Goal: Task Accomplishment & Management: Manage account settings

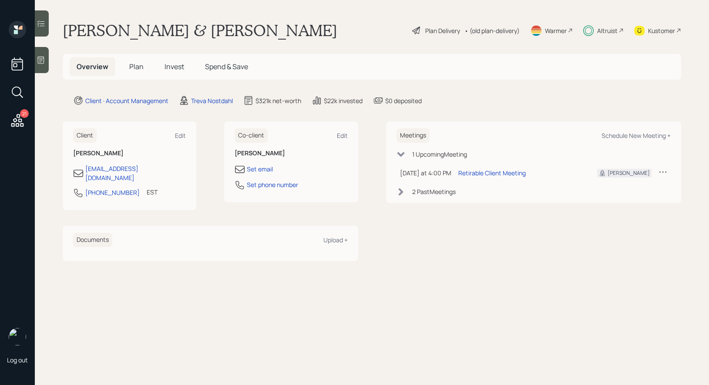
click at [135, 67] on span "Plan" at bounding box center [136, 67] width 14 height 10
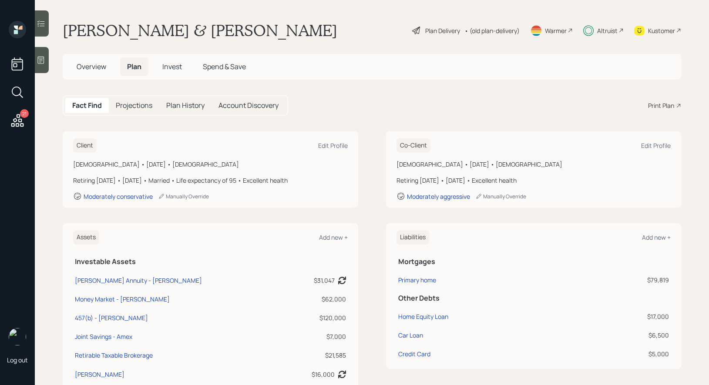
click at [168, 66] on span "Invest" at bounding box center [172, 67] width 20 height 10
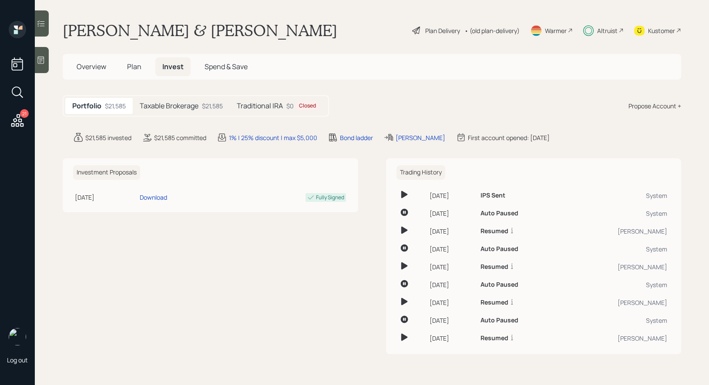
click at [183, 105] on h5 "Taxable Brokerage" at bounding box center [169, 106] width 59 height 8
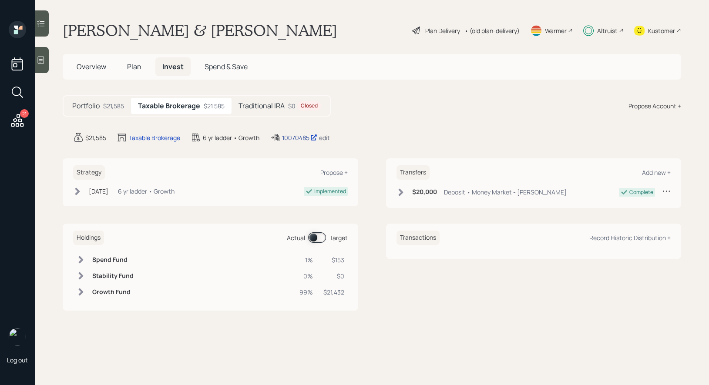
click at [294, 136] on div "10070485" at bounding box center [299, 137] width 35 height 9
click at [132, 65] on span "Plan" at bounding box center [134, 67] width 14 height 10
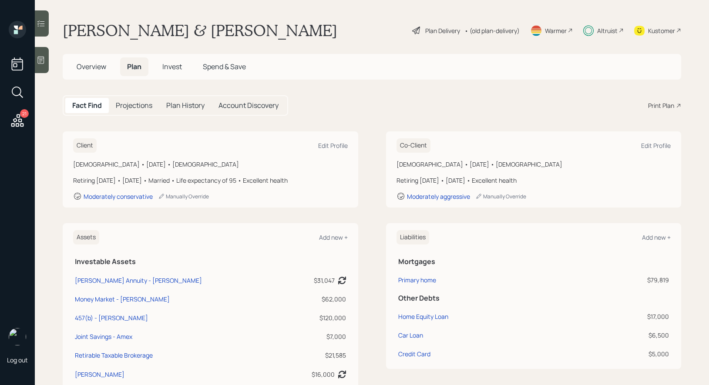
click at [437, 33] on div "Plan Delivery" at bounding box center [442, 30] width 35 height 9
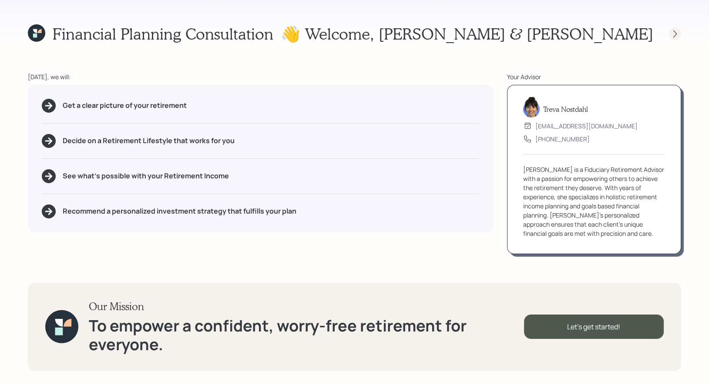
click at [672, 30] on icon at bounding box center [675, 34] width 9 height 9
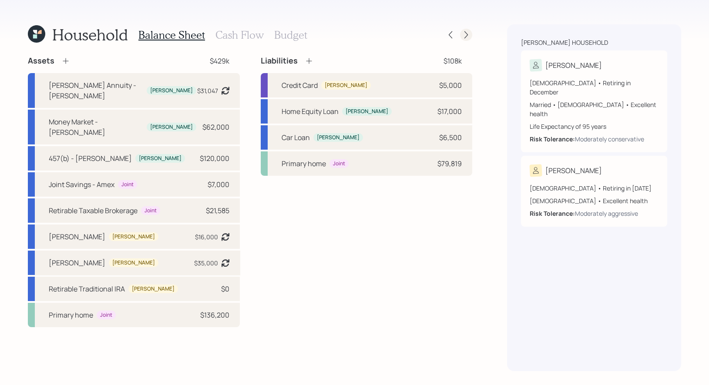
click at [467, 35] on icon at bounding box center [466, 34] width 9 height 9
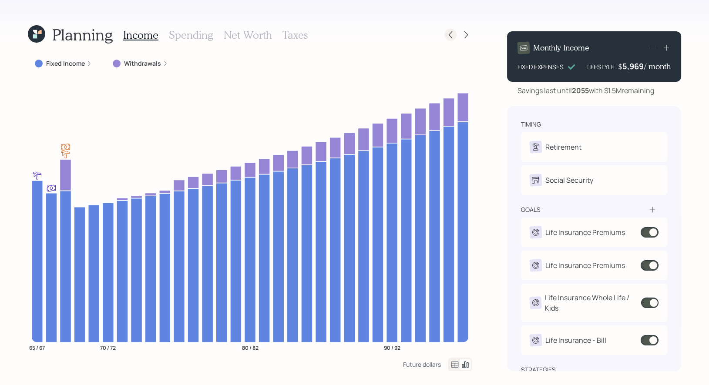
click at [450, 32] on icon at bounding box center [450, 34] width 9 height 9
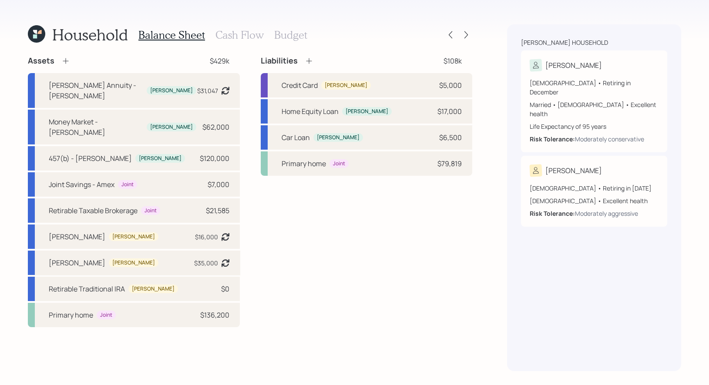
click at [232, 34] on h3 "Cash Flow" at bounding box center [240, 35] width 48 height 13
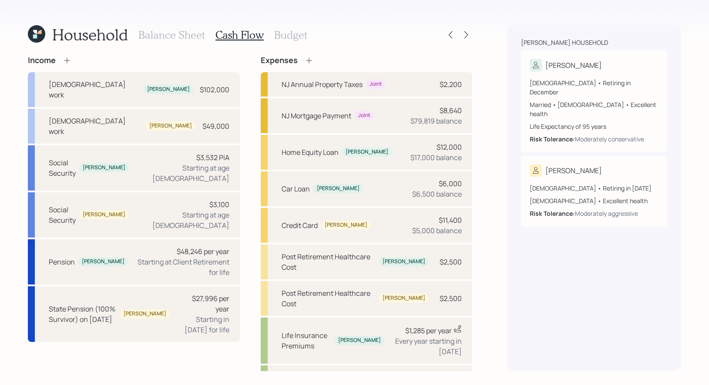
click at [158, 159] on div "[DEMOGRAPHIC_DATA] work [PERSON_NAME] $102,000 [DEMOGRAPHIC_DATA] work [PERSON_…" at bounding box center [134, 207] width 212 height 270
click at [162, 145] on div "Social Security [PERSON_NAME] $3,532 PIA Starting at age [DEMOGRAPHIC_DATA]" at bounding box center [134, 167] width 212 height 45
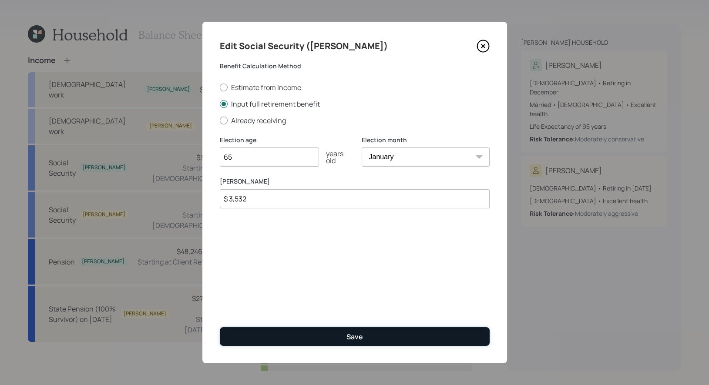
click at [270, 331] on button "Save" at bounding box center [355, 336] width 270 height 19
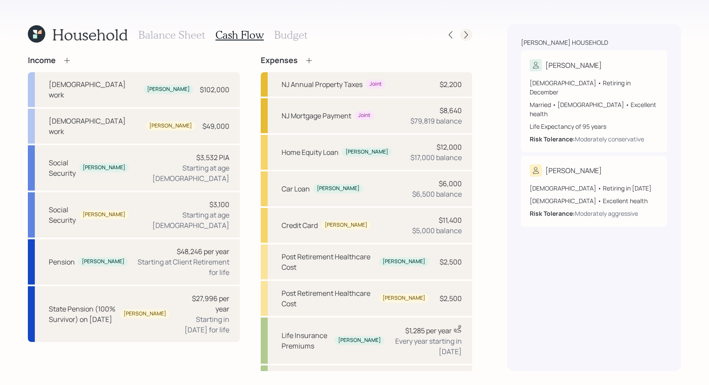
click at [466, 35] on icon at bounding box center [466, 34] width 9 height 9
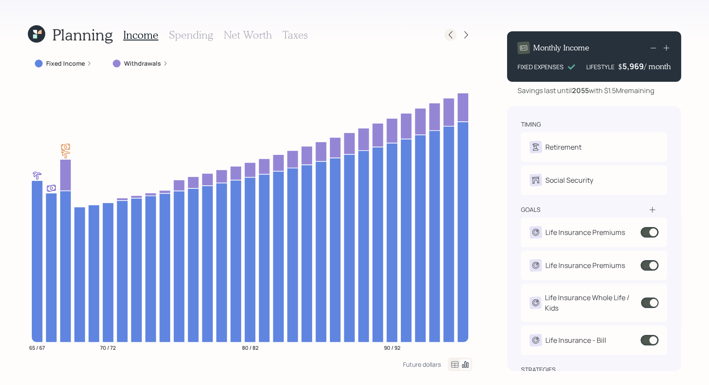
click at [453, 36] on icon at bounding box center [450, 34] width 9 height 9
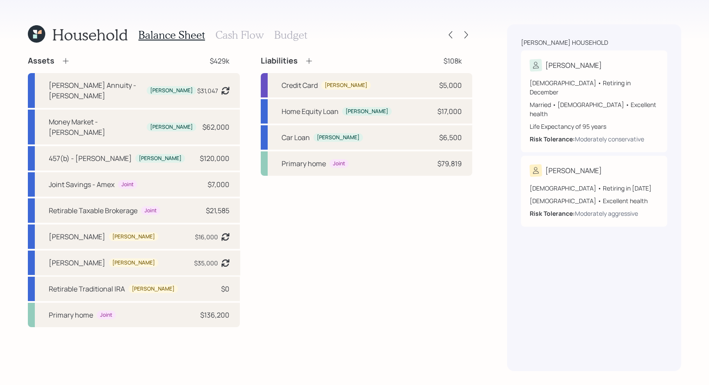
click at [243, 38] on h3 "Cash Flow" at bounding box center [240, 35] width 48 height 13
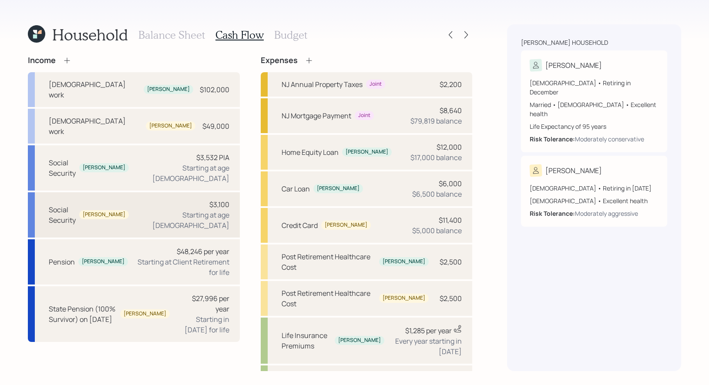
click at [183, 199] on div "$3,100 Starting at age [DEMOGRAPHIC_DATA]" at bounding box center [183, 214] width 94 height 31
select select "2"
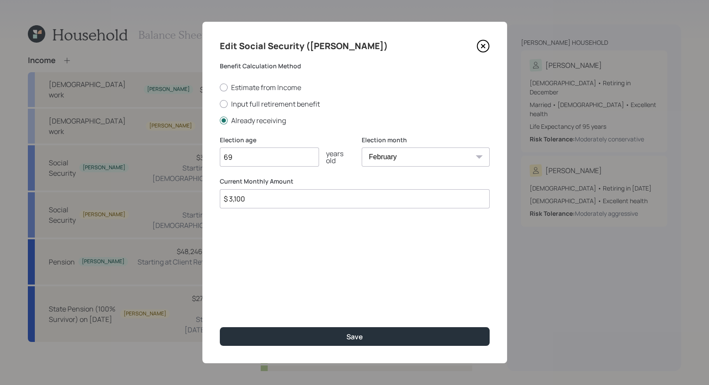
click at [253, 201] on input "$ 3,100" at bounding box center [355, 198] width 270 height 19
click at [243, 159] on input "69" at bounding box center [269, 157] width 99 height 19
type input "6"
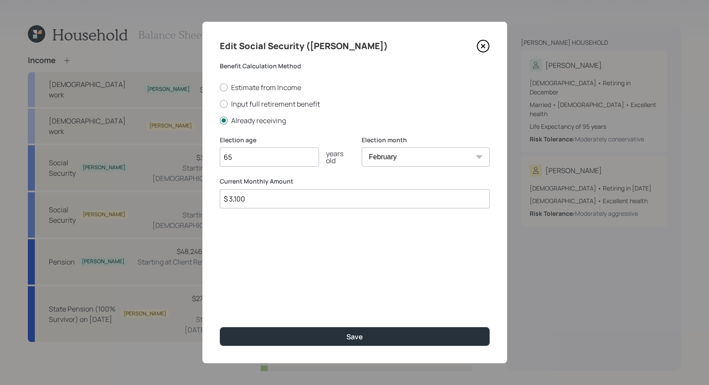
type input "65"
click at [259, 203] on input "$ 3,100" at bounding box center [355, 198] width 270 height 19
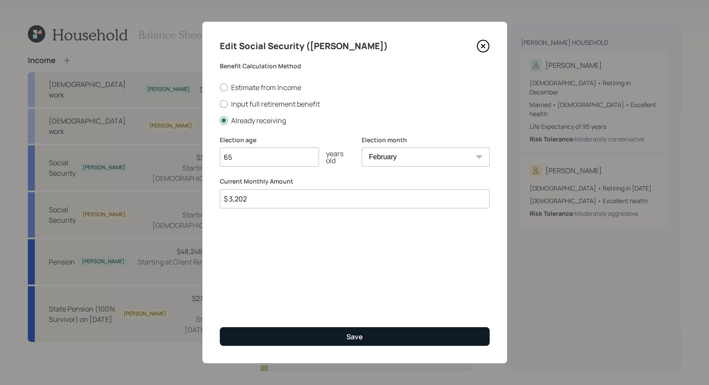
type input "$ 3,202"
click at [274, 337] on button "Save" at bounding box center [355, 336] width 270 height 19
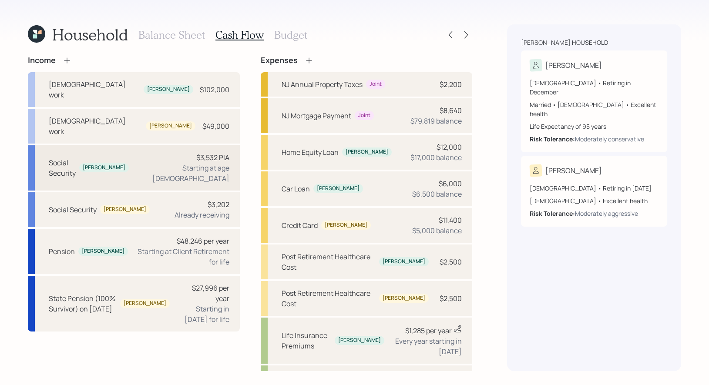
click at [165, 145] on div "Social Security [PERSON_NAME] $3,532 PIA Starting at age [DEMOGRAPHIC_DATA]" at bounding box center [134, 167] width 212 height 45
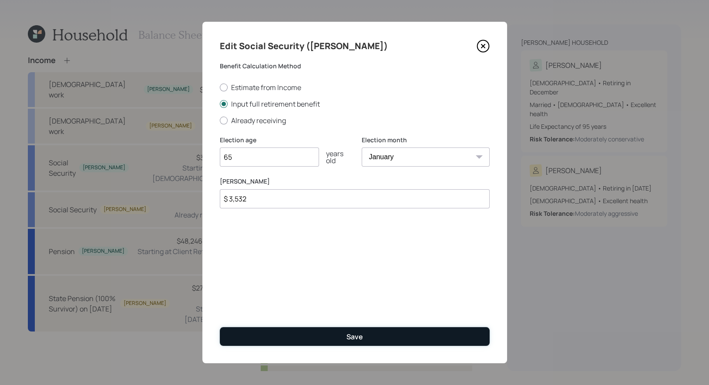
click at [315, 337] on button "Save" at bounding box center [355, 336] width 270 height 19
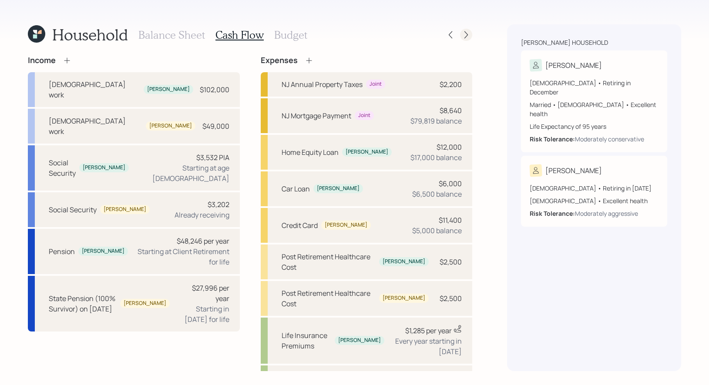
click at [468, 34] on icon at bounding box center [466, 34] width 9 height 9
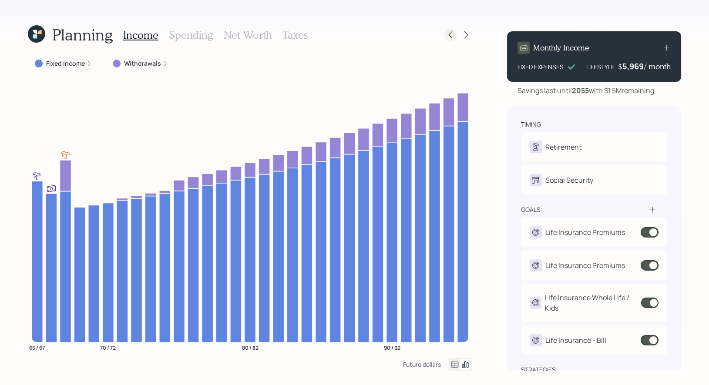
click at [452, 37] on icon at bounding box center [450, 34] width 9 height 9
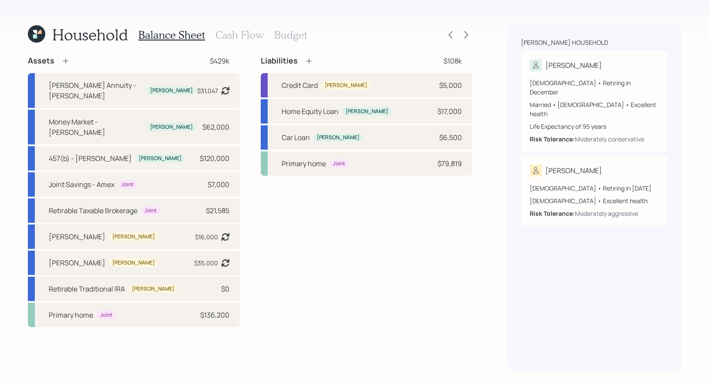
click at [245, 29] on h3 "Cash Flow" at bounding box center [240, 35] width 48 height 13
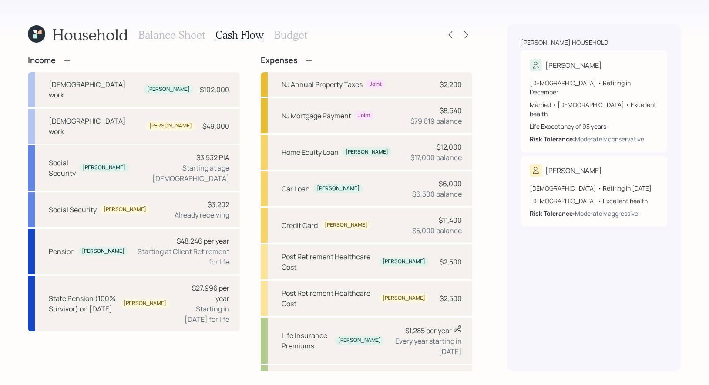
click at [181, 36] on h3 "Balance Sheet" at bounding box center [171, 35] width 67 height 13
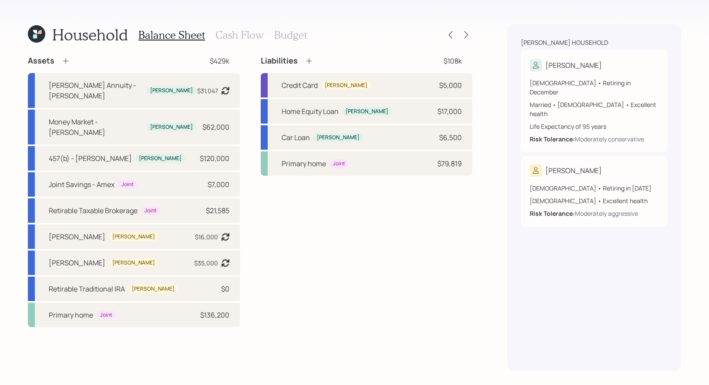
click at [234, 35] on h3 "Cash Flow" at bounding box center [240, 35] width 48 height 13
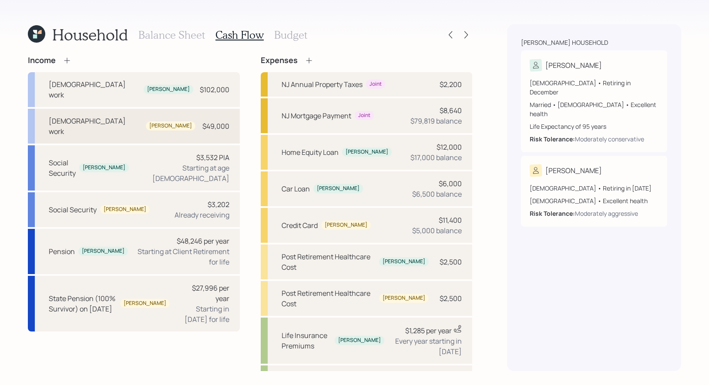
click at [138, 111] on div "[DEMOGRAPHIC_DATA] work [PERSON_NAME] $49,000" at bounding box center [134, 126] width 212 height 35
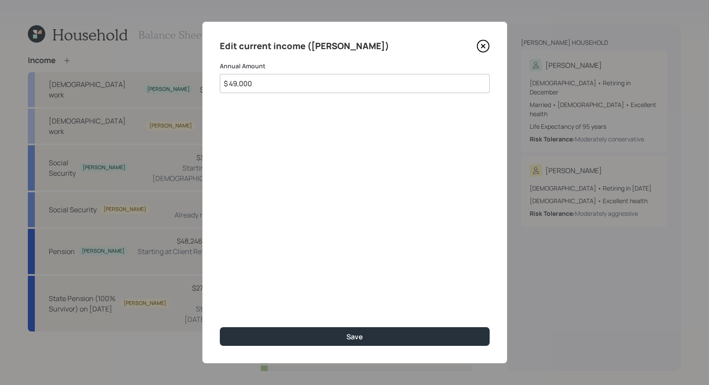
click at [274, 84] on input "$ 49,000" at bounding box center [355, 83] width 270 height 19
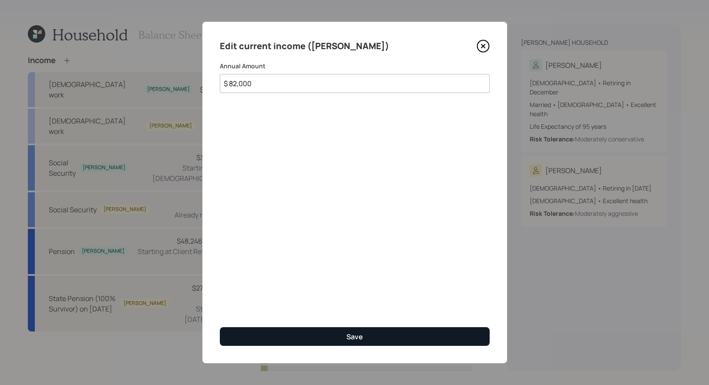
type input "$ 82,000"
click at [318, 336] on button "Save" at bounding box center [355, 336] width 270 height 19
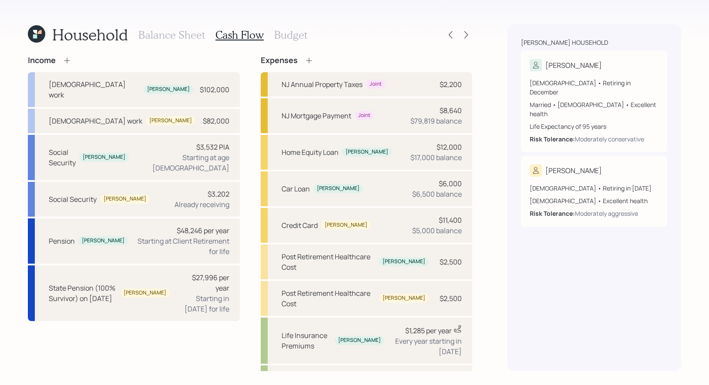
click at [172, 35] on h3 "Balance Sheet" at bounding box center [171, 35] width 67 height 13
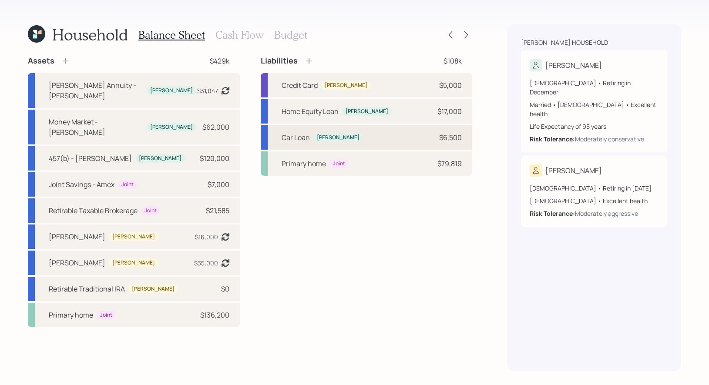
click at [370, 139] on div "Car Loan [PERSON_NAME] $6,500" at bounding box center [367, 137] width 212 height 24
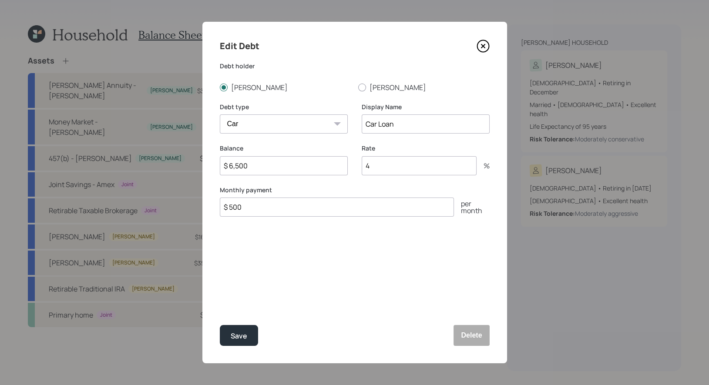
click at [271, 170] on input "$ 6,500" at bounding box center [284, 165] width 128 height 19
type input "$ 4,000"
click at [240, 335] on div "Save" at bounding box center [239, 336] width 17 height 12
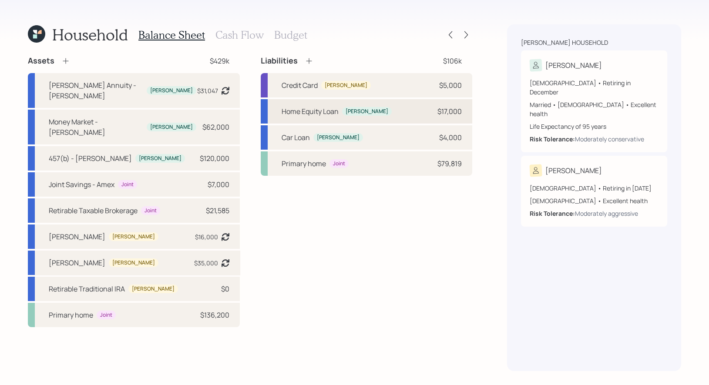
click at [381, 110] on div "Home Equity Loan [PERSON_NAME] $17,000" at bounding box center [367, 111] width 212 height 24
select select "other"
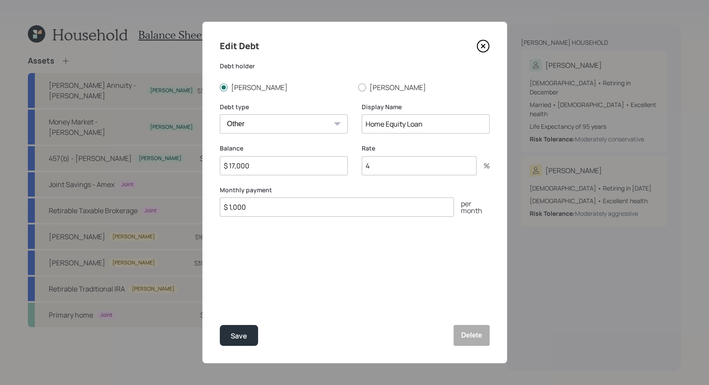
click at [265, 168] on input "$ 17,000" at bounding box center [284, 165] width 128 height 19
type input "$ 14,000"
click at [240, 334] on div "Save" at bounding box center [239, 336] width 17 height 12
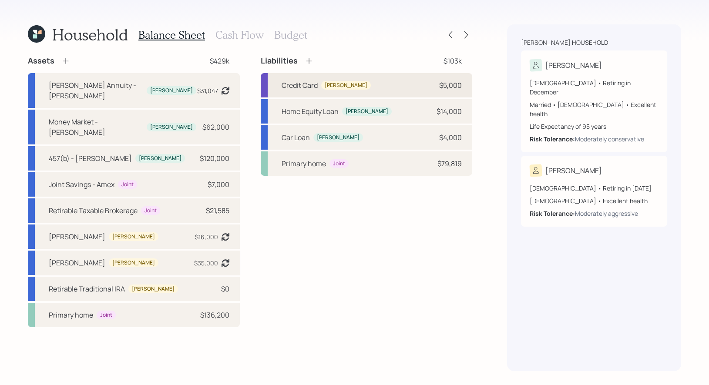
click at [371, 86] on div "Credit Card [PERSON_NAME] $5,000" at bounding box center [367, 85] width 212 height 24
select select "credit_card"
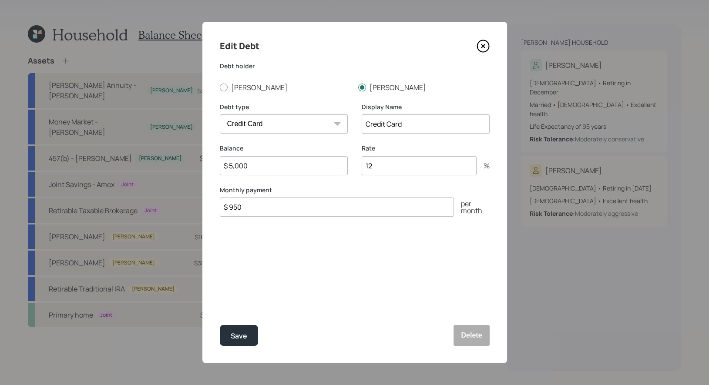
click at [270, 165] on input "$ 5,000" at bounding box center [284, 165] width 128 height 19
type input "$ 6,000"
click at [265, 209] on input "$ 950" at bounding box center [337, 207] width 234 height 19
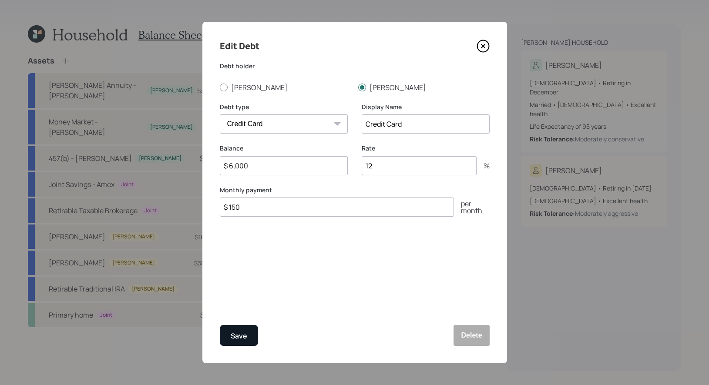
type input "$ 150"
click at [240, 340] on div "Save" at bounding box center [239, 336] width 17 height 12
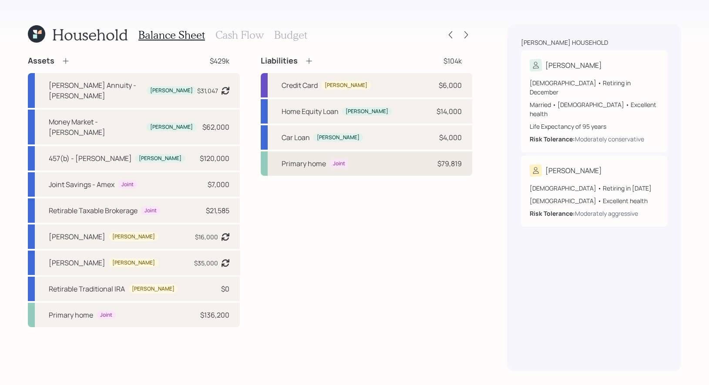
click at [368, 165] on div "Primary home Joint $79,819" at bounding box center [367, 164] width 212 height 24
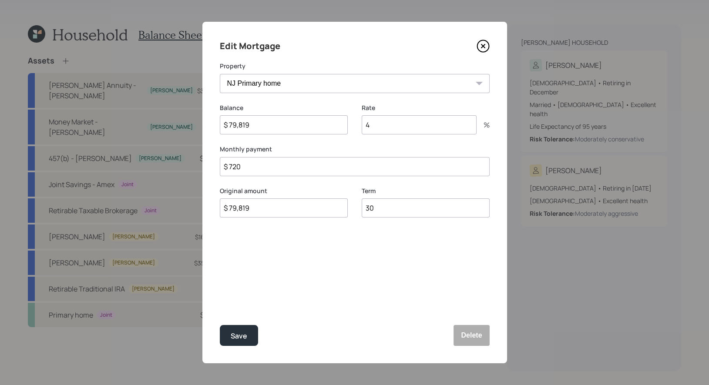
click at [264, 131] on input "$ 79,819" at bounding box center [284, 124] width 128 height 19
type input "$ 77,941"
click at [242, 337] on div "Save" at bounding box center [239, 336] width 17 height 12
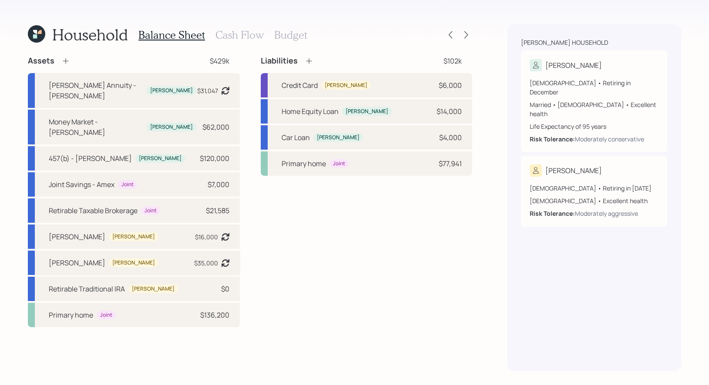
click at [232, 35] on h3 "Cash Flow" at bounding box center [240, 35] width 48 height 13
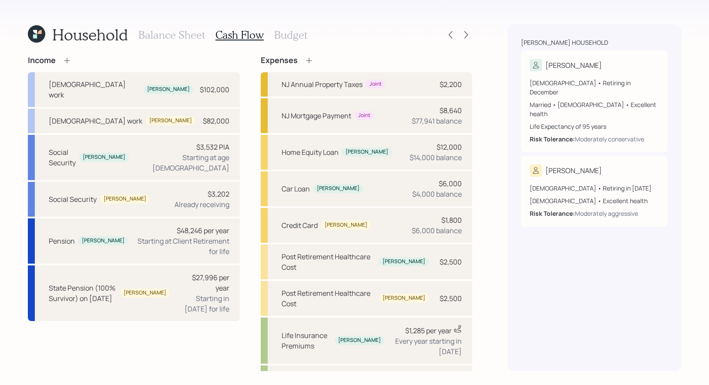
click at [286, 32] on h3 "Budget" at bounding box center [290, 35] width 33 height 13
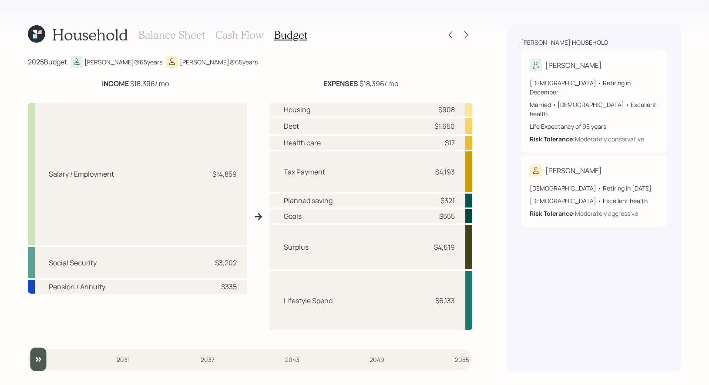
click at [242, 30] on h3 "Cash Flow" at bounding box center [240, 35] width 48 height 13
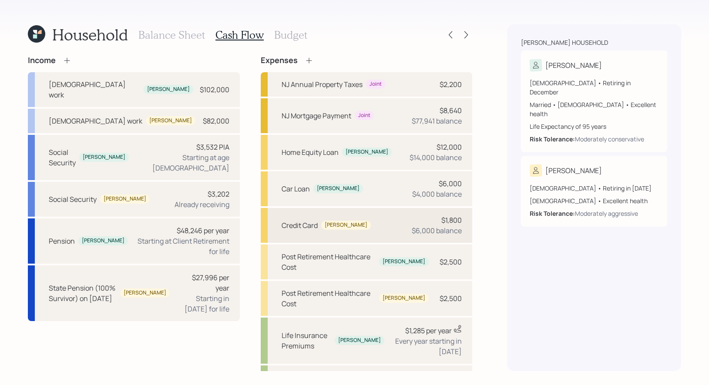
scroll to position [168, 0]
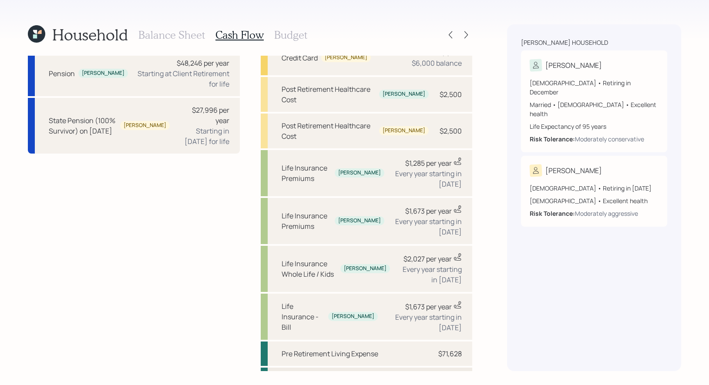
click at [337, 375] on div "Post Retirement Living Expense" at bounding box center [332, 380] width 100 height 10
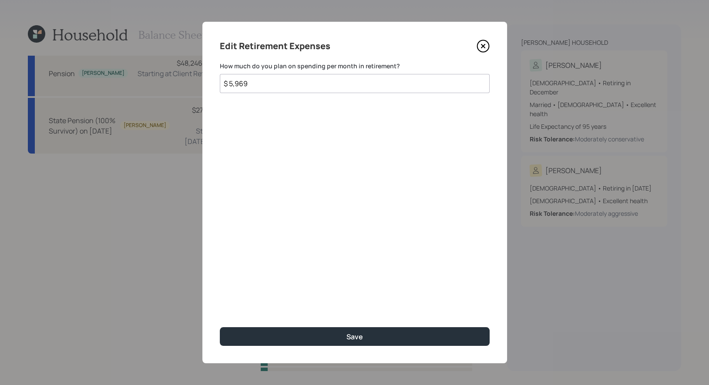
click at [255, 84] on input "$ 5,969" at bounding box center [355, 83] width 270 height 19
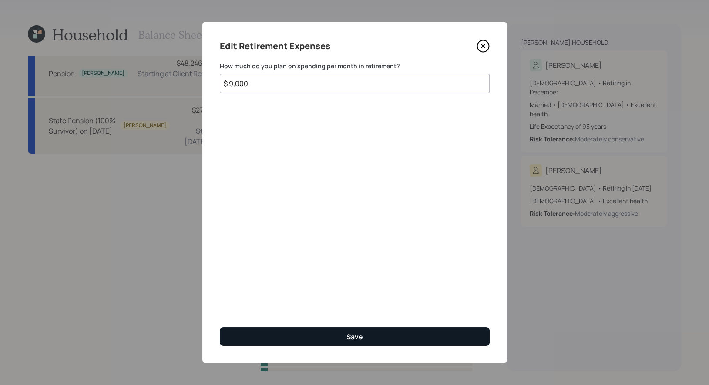
type input "$ 9,000"
click at [290, 339] on button "Save" at bounding box center [355, 336] width 270 height 19
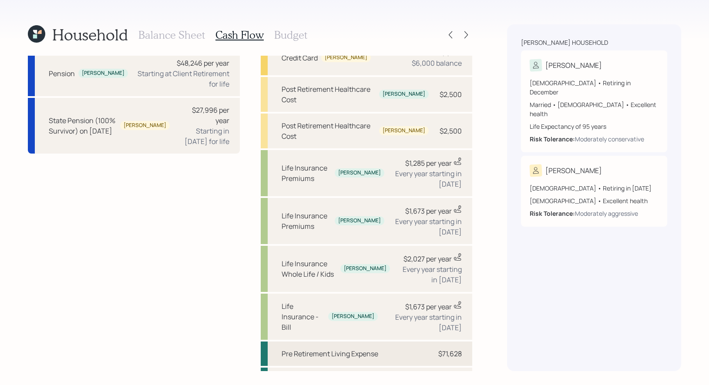
click at [315, 342] on div "Pre Retirement Living Expense $71,628" at bounding box center [367, 354] width 212 height 24
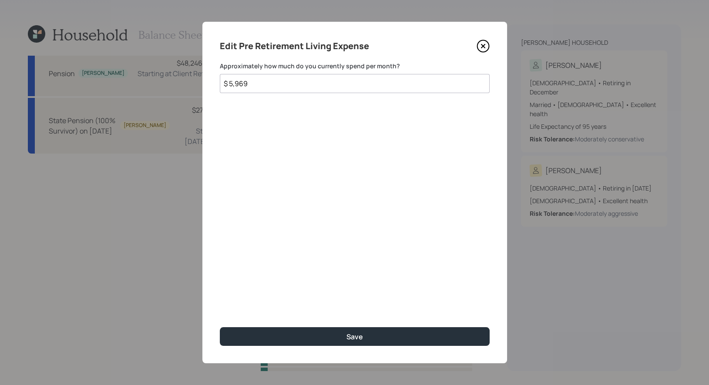
click at [269, 83] on input "$ 5,969" at bounding box center [355, 83] width 270 height 19
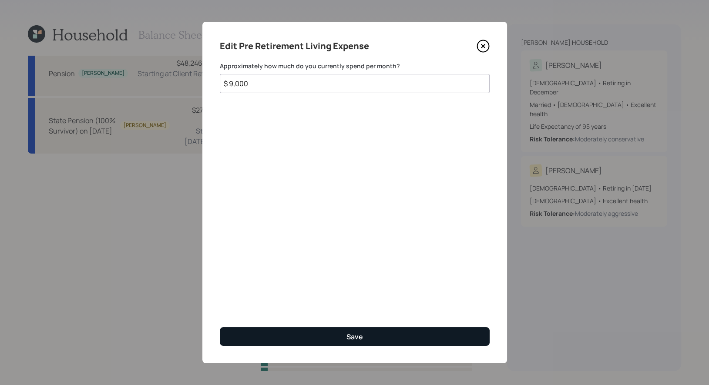
type input "$ 9,000"
click at [307, 335] on button "Save" at bounding box center [355, 336] width 270 height 19
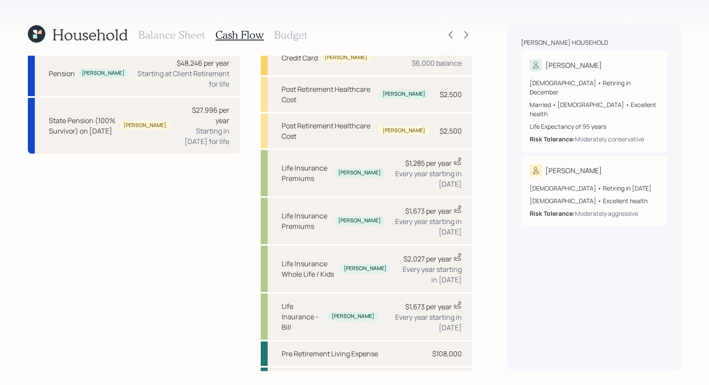
click at [182, 35] on h3 "Balance Sheet" at bounding box center [171, 35] width 67 height 13
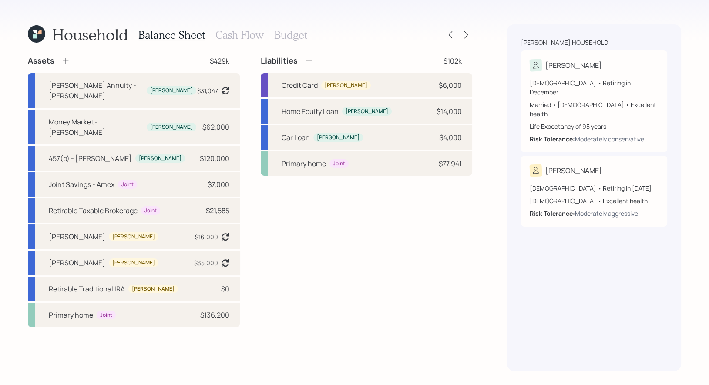
click at [237, 35] on h3 "Cash Flow" at bounding box center [240, 35] width 48 height 13
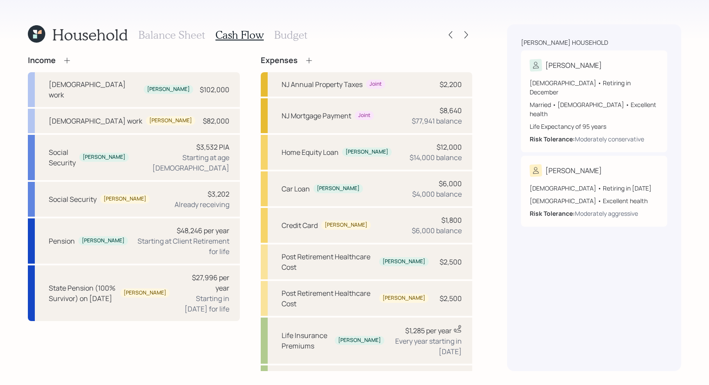
click at [189, 35] on h3 "Balance Sheet" at bounding box center [171, 35] width 67 height 13
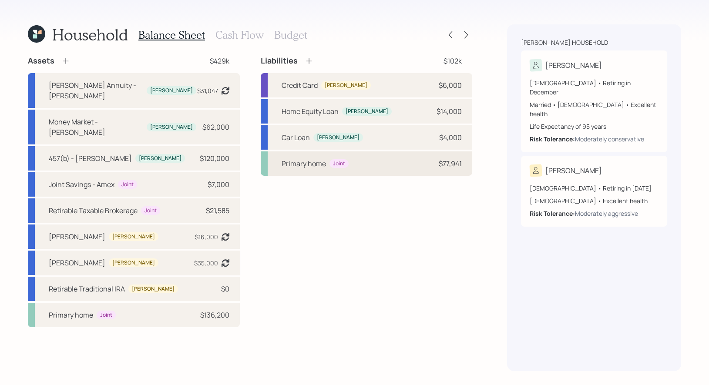
click at [294, 164] on div "Primary home" at bounding box center [304, 163] width 44 height 10
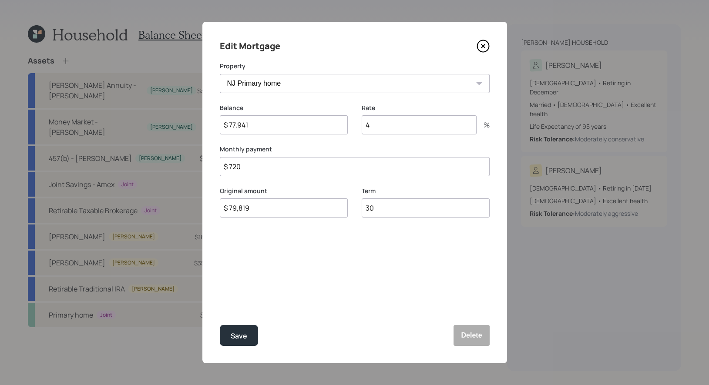
click at [251, 169] on input "$ 720" at bounding box center [355, 166] width 270 height 19
click at [482, 47] on icon at bounding box center [482, 45] width 3 height 3
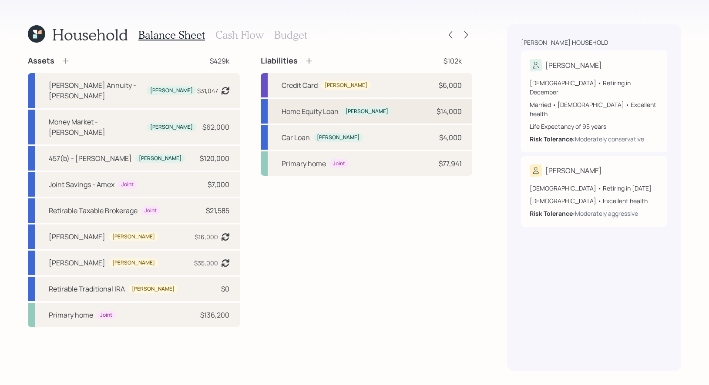
click at [289, 112] on div "Home Equity Loan" at bounding box center [310, 111] width 57 height 10
select select "other"
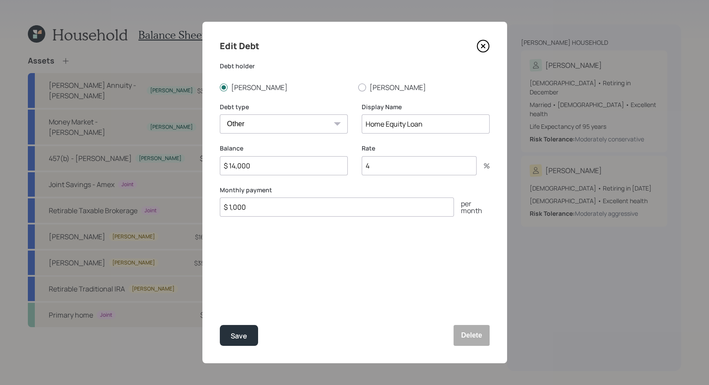
click at [257, 209] on input "$ 1,000" at bounding box center [337, 207] width 234 height 19
click at [258, 211] on input "$ 1,000" at bounding box center [337, 207] width 234 height 19
click at [230, 209] on input "$ 1,000" at bounding box center [337, 207] width 234 height 19
click at [483, 47] on icon at bounding box center [482, 45] width 3 height 3
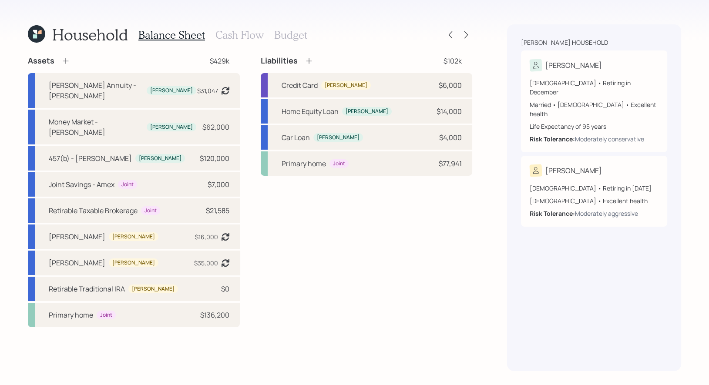
click at [236, 37] on h3 "Cash Flow" at bounding box center [240, 35] width 48 height 13
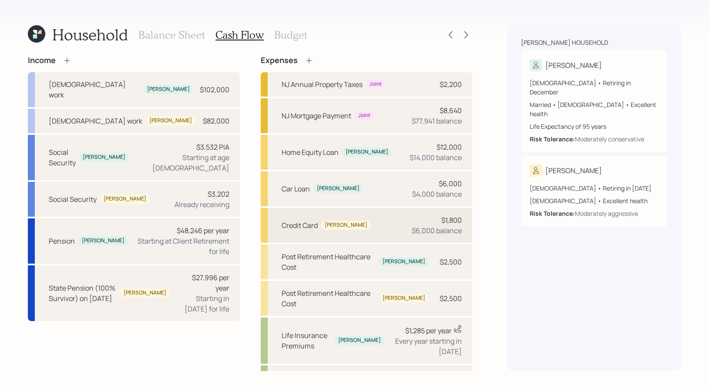
scroll to position [168, 0]
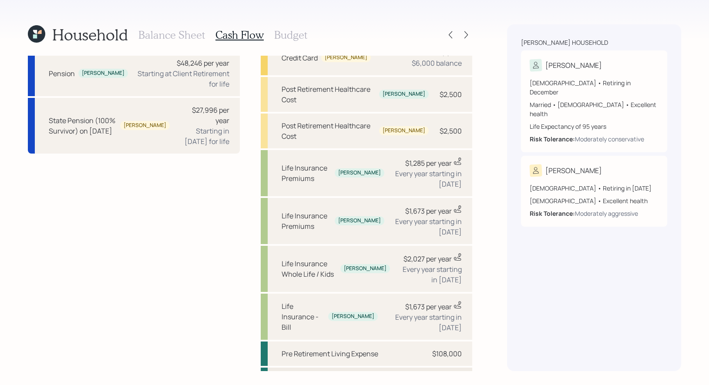
click at [327, 375] on div "Post Retirement Living Expense" at bounding box center [332, 380] width 100 height 10
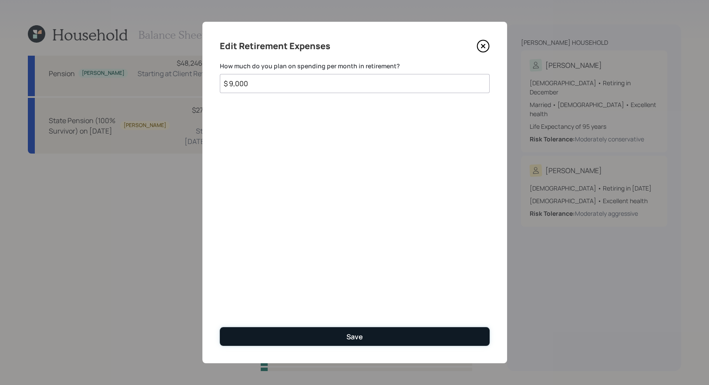
click at [279, 335] on button "Save" at bounding box center [355, 336] width 270 height 19
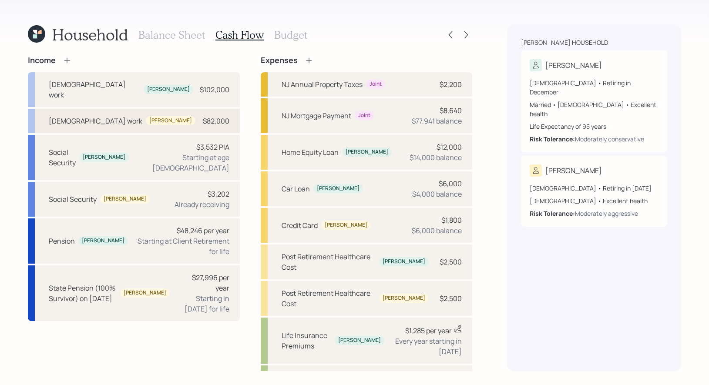
click at [134, 112] on div "[DEMOGRAPHIC_DATA] work [PERSON_NAME] $82,000" at bounding box center [134, 121] width 212 height 24
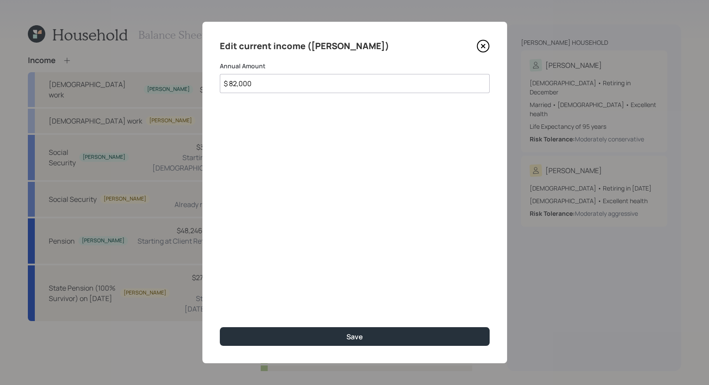
click at [287, 85] on input "$ 82,000" at bounding box center [355, 83] width 270 height 19
click at [482, 45] on icon at bounding box center [482, 45] width 3 height 3
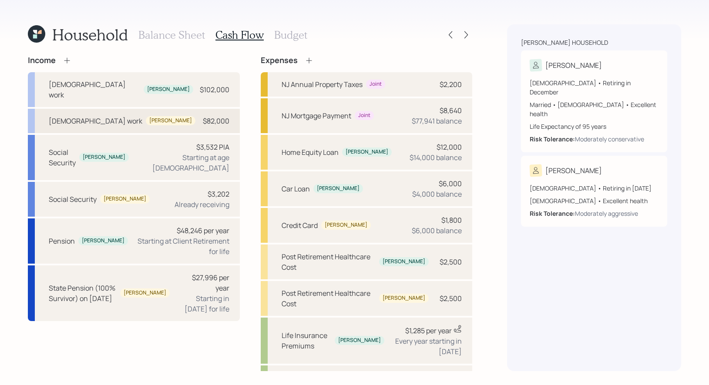
click at [156, 110] on div "[DEMOGRAPHIC_DATA] work [PERSON_NAME] $82,000" at bounding box center [134, 121] width 212 height 24
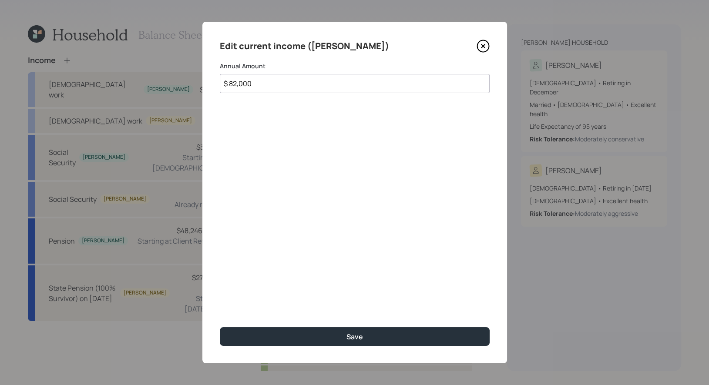
click at [283, 93] on div "Edit current income ([PERSON_NAME]) Annual Amount $ 82,000 Save" at bounding box center [354, 193] width 305 height 342
click at [276, 88] on input "$ 82,000" at bounding box center [355, 83] width 270 height 19
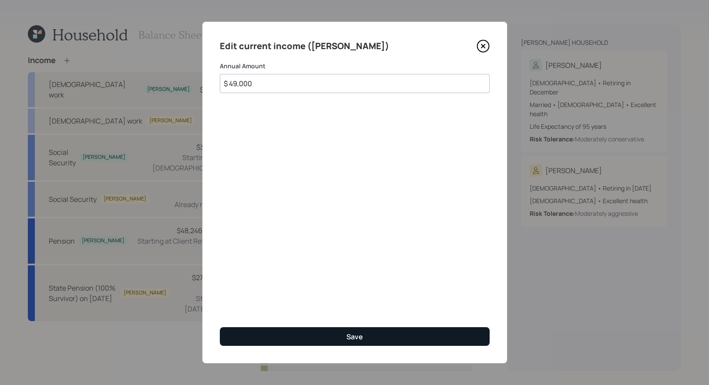
type input "$ 49,000"
click at [328, 335] on button "Save" at bounding box center [355, 336] width 270 height 19
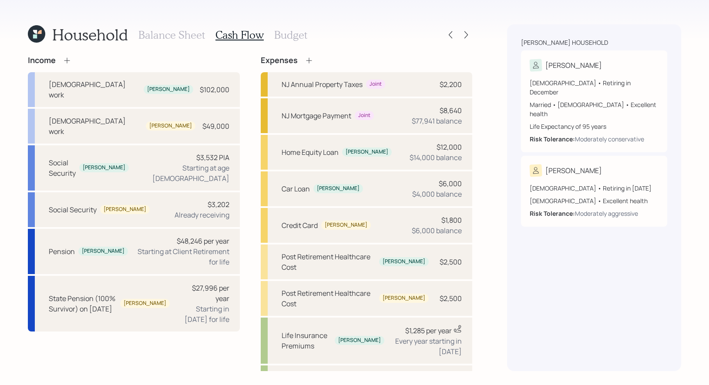
click at [289, 37] on h3 "Budget" at bounding box center [290, 35] width 33 height 13
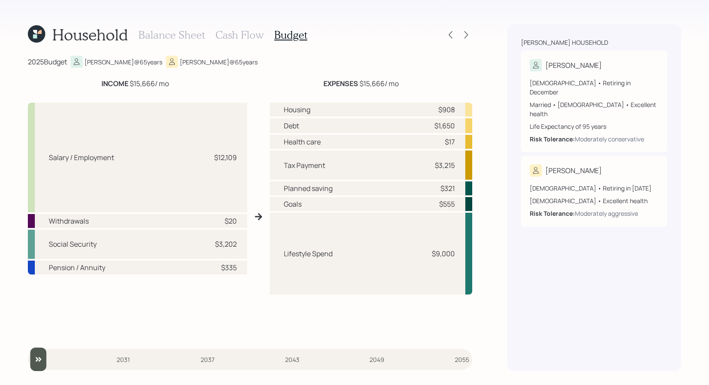
click at [241, 35] on h3 "Cash Flow" at bounding box center [240, 35] width 48 height 13
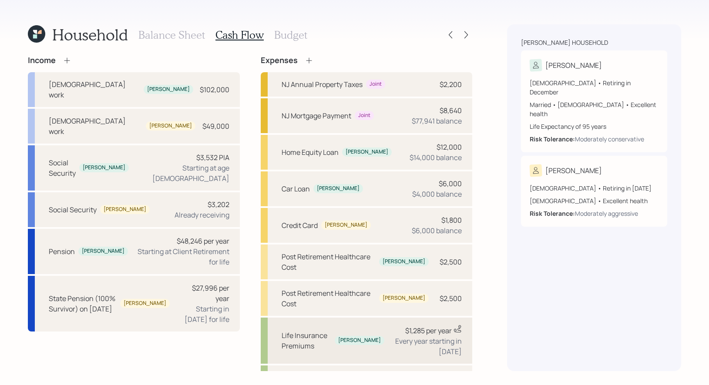
scroll to position [168, 0]
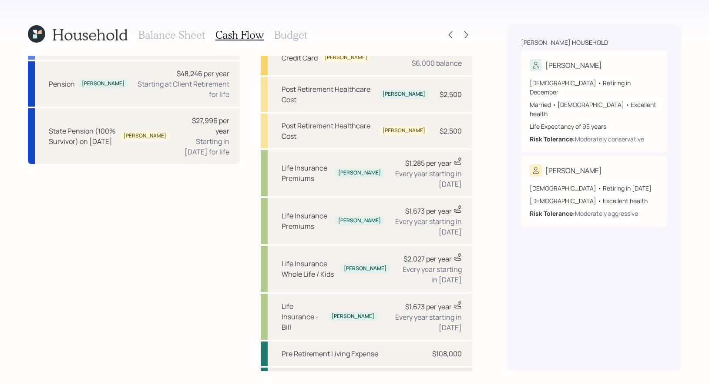
click at [329, 375] on div "Post Retirement Living Expense" at bounding box center [332, 380] width 100 height 10
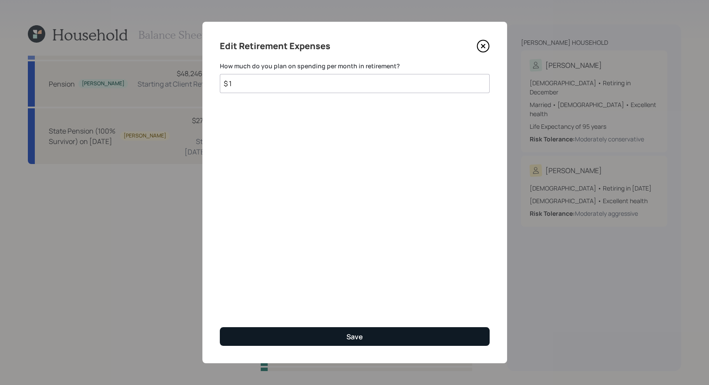
type input "$ 1"
click at [306, 336] on button "Save" at bounding box center [355, 336] width 270 height 19
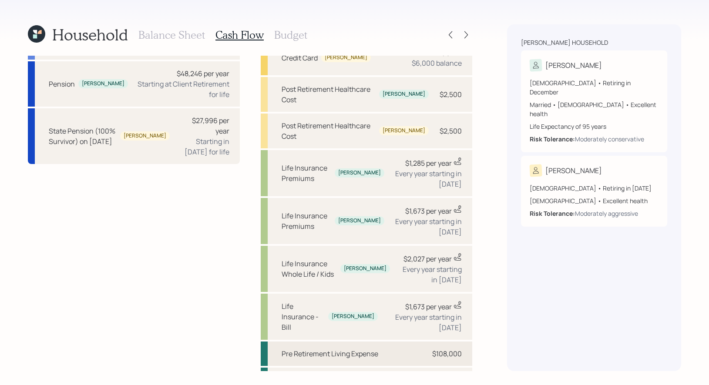
click at [321, 349] on div "Pre Retirement Living Expense" at bounding box center [330, 354] width 97 height 10
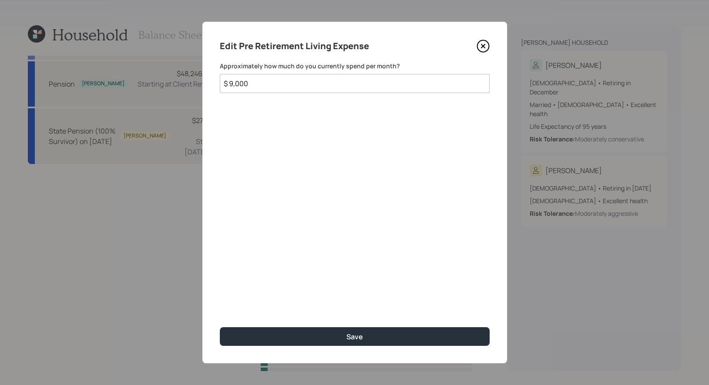
click at [256, 84] on input "$ 9,000" at bounding box center [355, 83] width 270 height 19
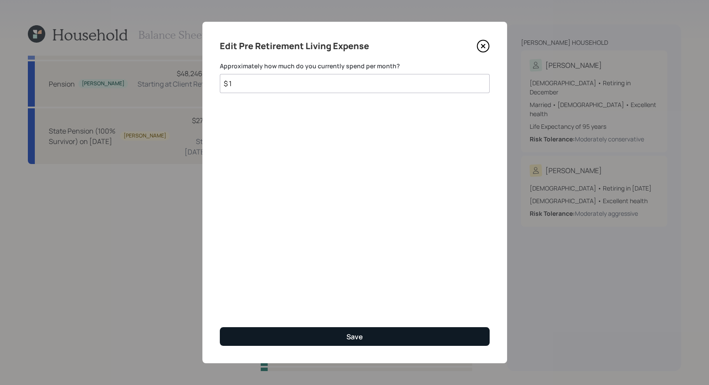
type input "$ 1"
click at [259, 338] on button "Save" at bounding box center [355, 336] width 270 height 19
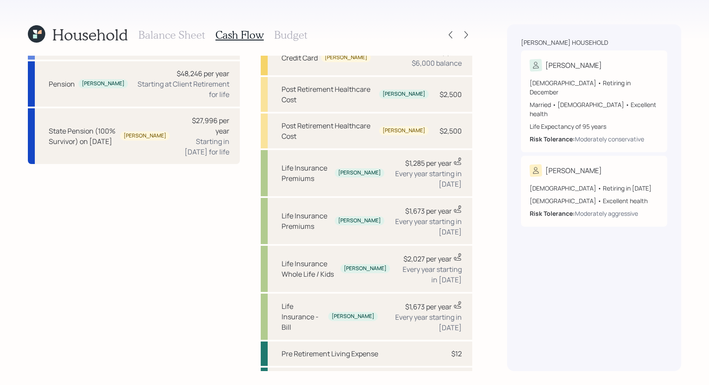
click at [284, 32] on h3 "Budget" at bounding box center [290, 35] width 33 height 13
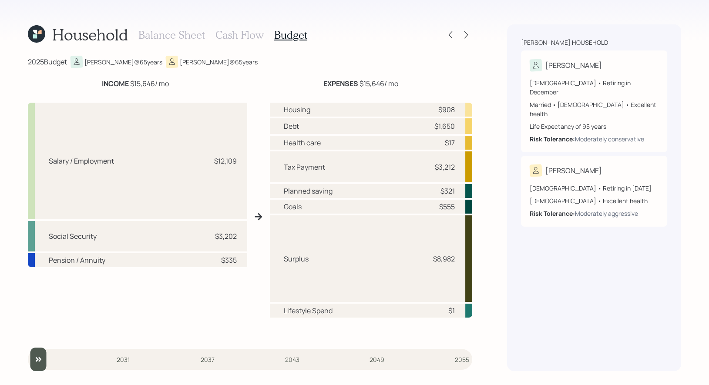
click at [248, 36] on h3 "Cash Flow" at bounding box center [240, 35] width 48 height 13
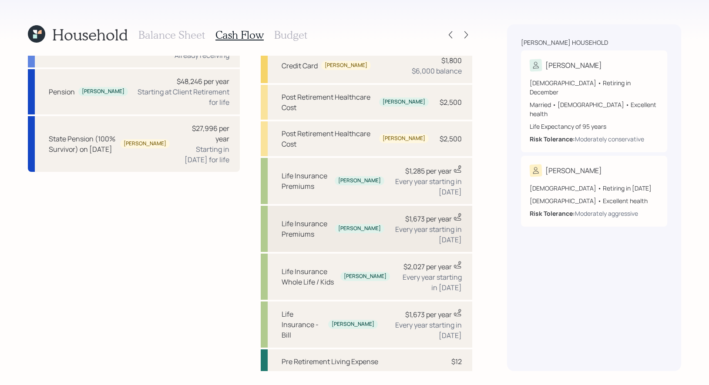
scroll to position [168, 0]
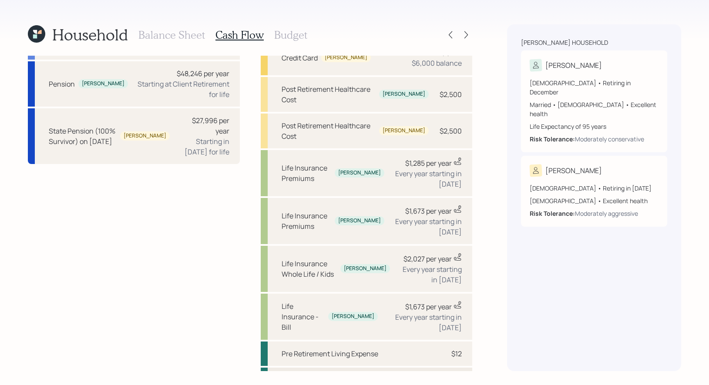
click at [378, 375] on div "Post Retirement Living Expense" at bounding box center [332, 380] width 100 height 10
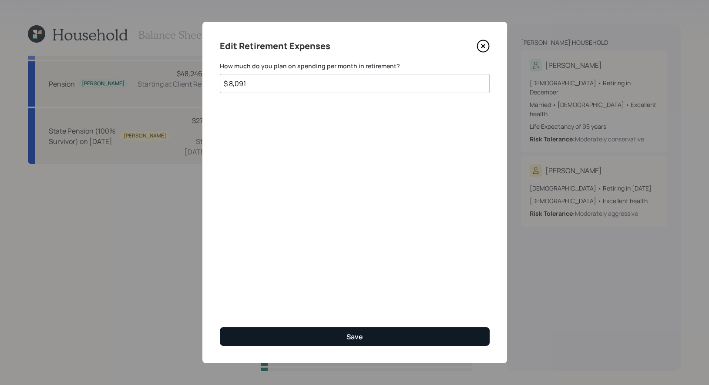
type input "$ 8,091"
click at [274, 338] on button "Save" at bounding box center [355, 336] width 270 height 19
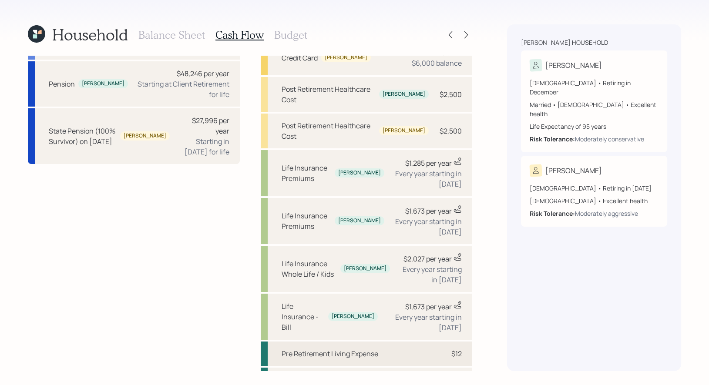
click at [305, 349] on div "Pre Retirement Living Expense" at bounding box center [330, 354] width 97 height 10
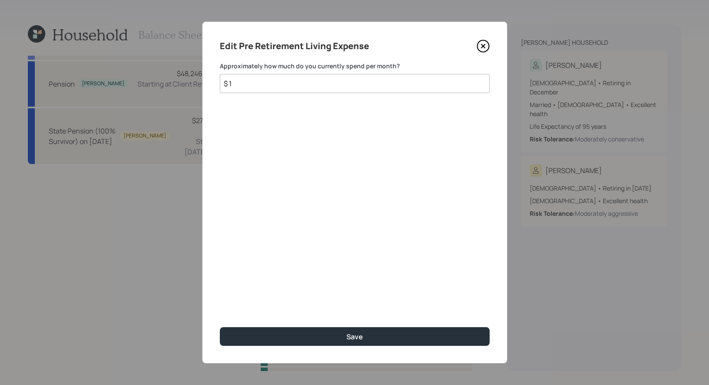
click at [258, 82] on input "$ 1" at bounding box center [355, 83] width 270 height 19
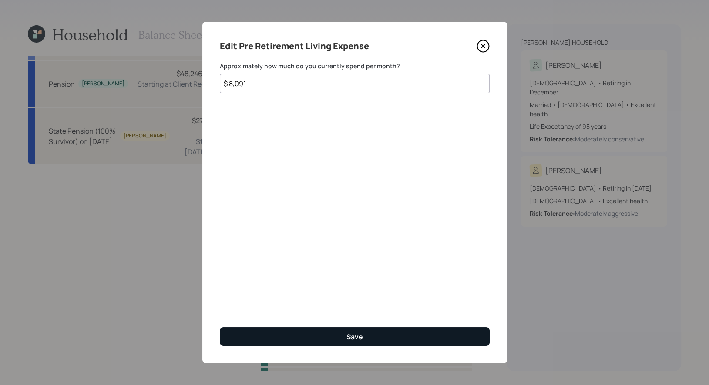
type input "$ 8,091"
click at [262, 334] on button "Save" at bounding box center [355, 336] width 270 height 19
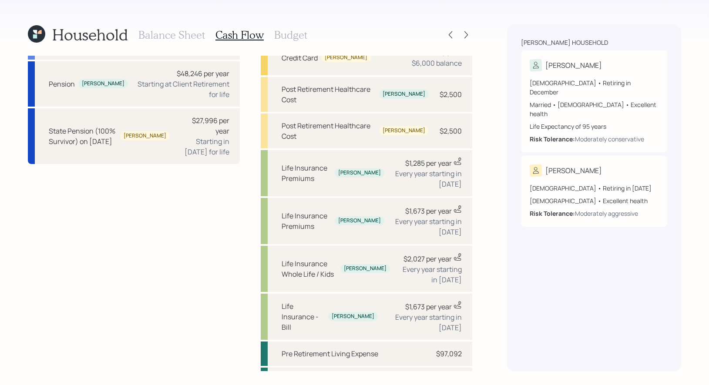
click at [161, 35] on h3 "Balance Sheet" at bounding box center [171, 35] width 67 height 13
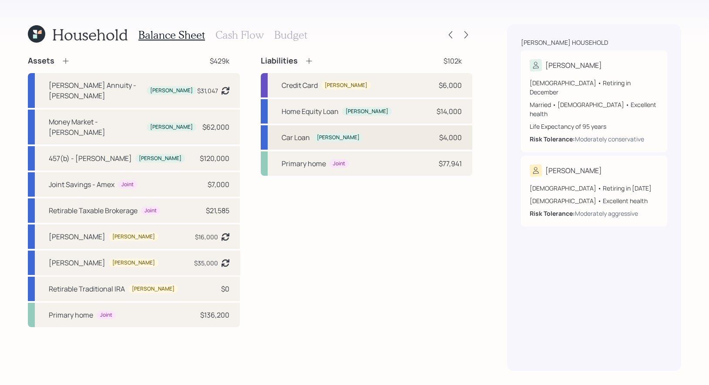
click at [298, 139] on div "Car Loan" at bounding box center [296, 137] width 28 height 10
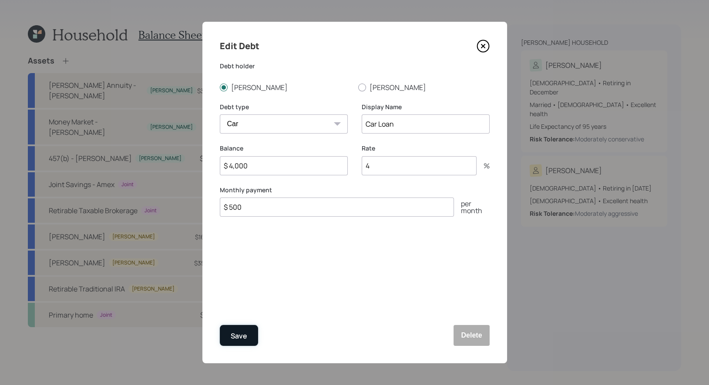
click at [239, 336] on div "Save" at bounding box center [239, 336] width 17 height 12
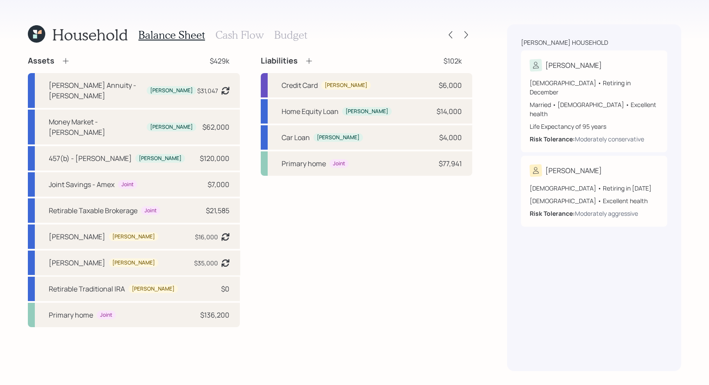
click at [236, 33] on h3 "Cash Flow" at bounding box center [240, 35] width 48 height 13
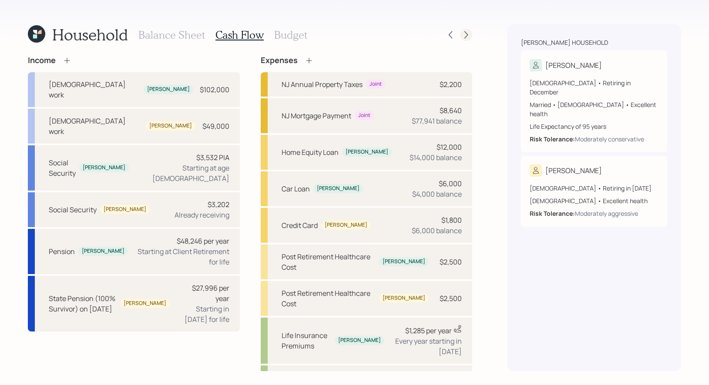
click at [465, 33] on icon at bounding box center [466, 34] width 9 height 9
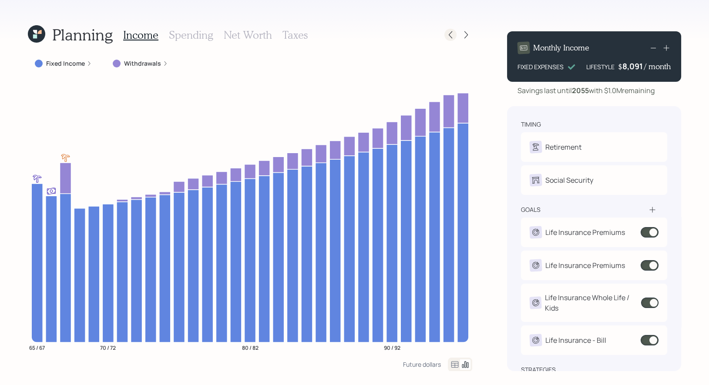
click at [453, 37] on icon at bounding box center [450, 34] width 9 height 9
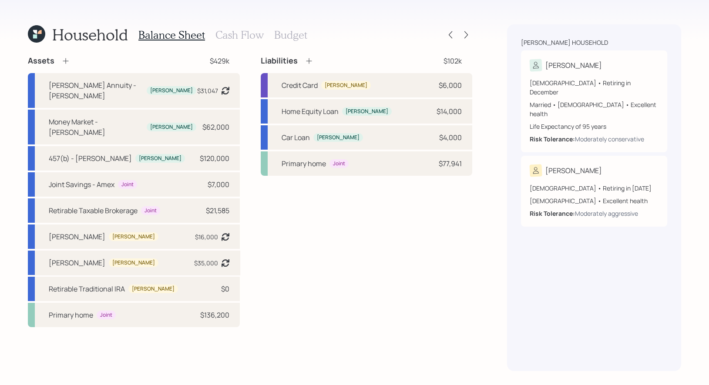
click at [256, 38] on h3 "Cash Flow" at bounding box center [240, 35] width 48 height 13
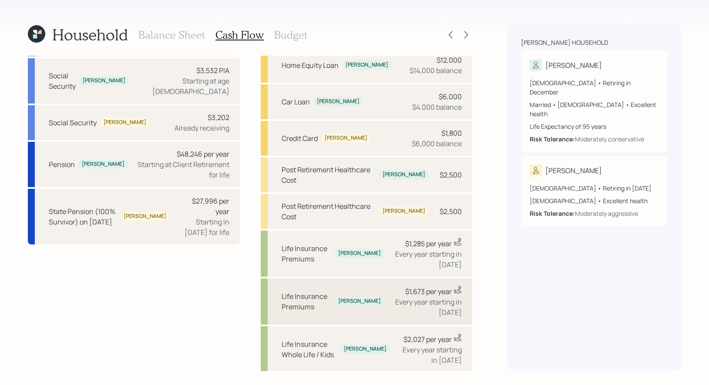
scroll to position [86, 0]
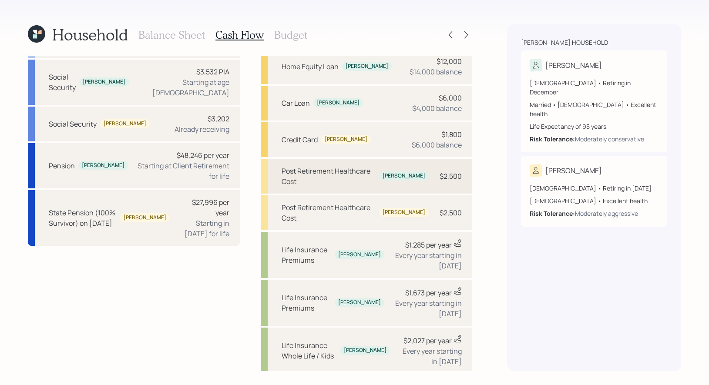
click at [423, 171] on div "Post Retirement Healthcare Cost Michelle $2,500" at bounding box center [367, 176] width 212 height 35
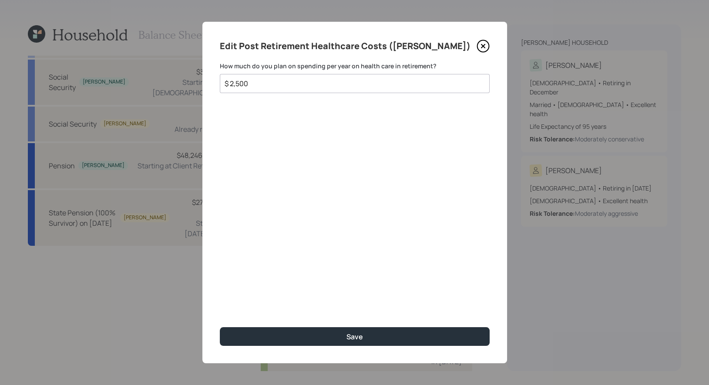
click at [334, 83] on input "$ 2,500" at bounding box center [351, 83] width 255 height 10
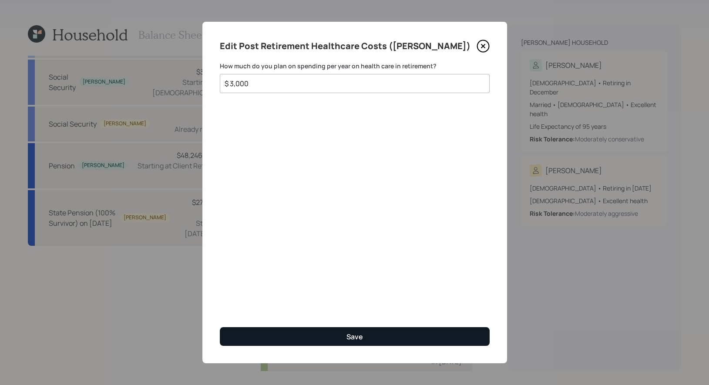
type input "$ 3,000"
click at [318, 333] on button "Save" at bounding box center [355, 336] width 270 height 19
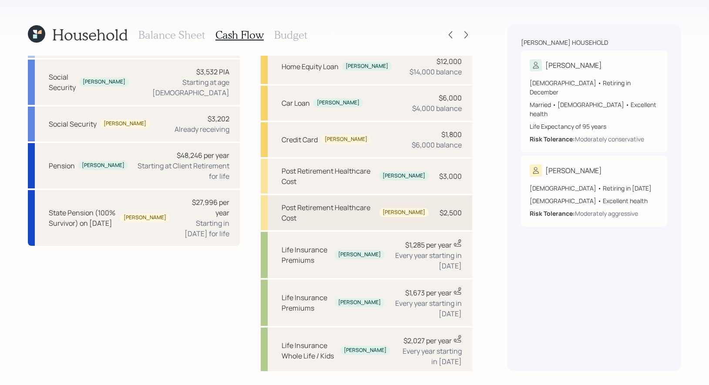
click at [376, 202] on div "Post Retirement Healthcare Cost" at bounding box center [329, 212] width 94 height 21
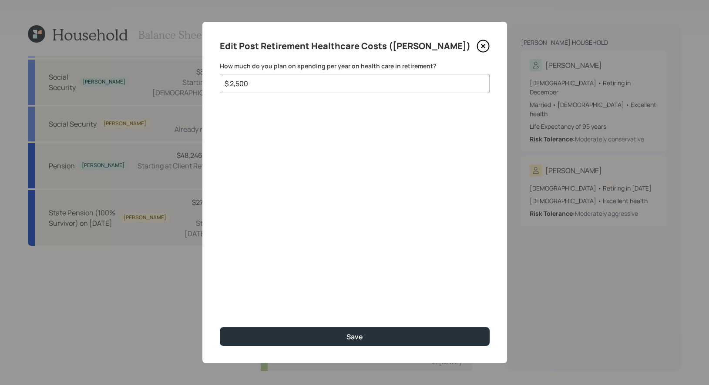
click at [315, 83] on input "$ 2,500" at bounding box center [351, 83] width 255 height 10
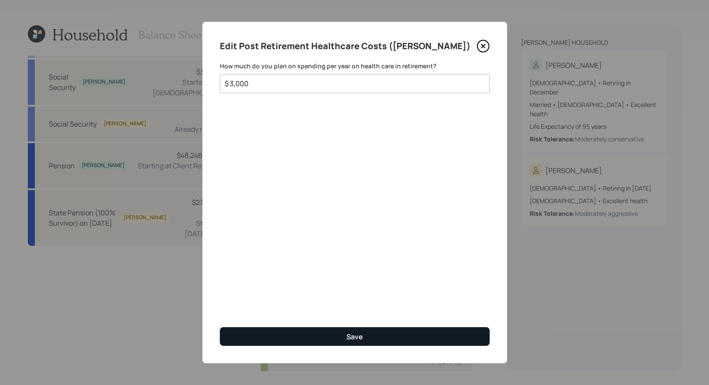
type input "$ 3,000"
click at [271, 332] on button "Save" at bounding box center [355, 336] width 270 height 19
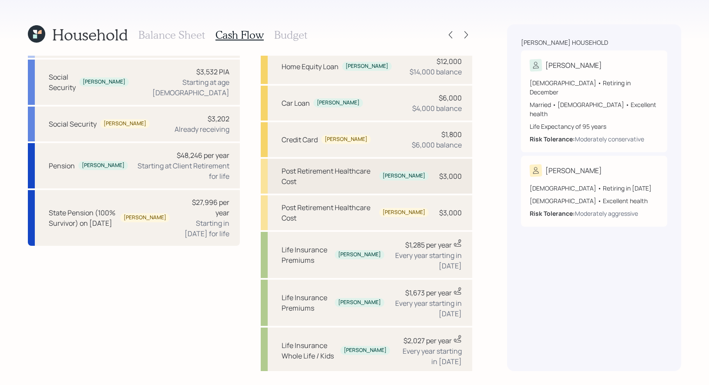
click at [422, 168] on div "Post Retirement Healthcare Cost Michelle $3,000" at bounding box center [367, 176] width 212 height 35
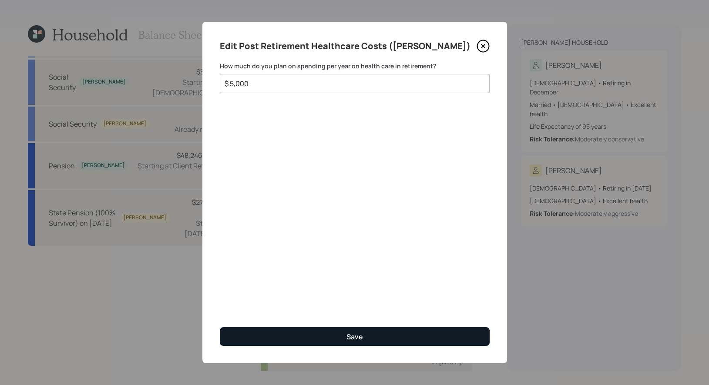
type input "$ 5,000"
click at [305, 334] on button "Save" at bounding box center [355, 336] width 270 height 19
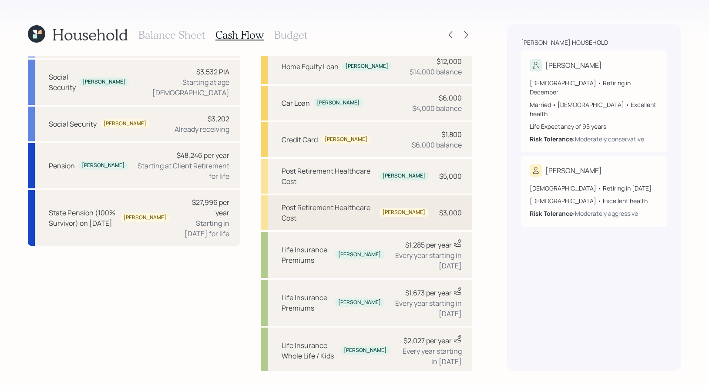
click at [367, 202] on div "Post Retirement Healthcare Cost" at bounding box center [329, 212] width 94 height 21
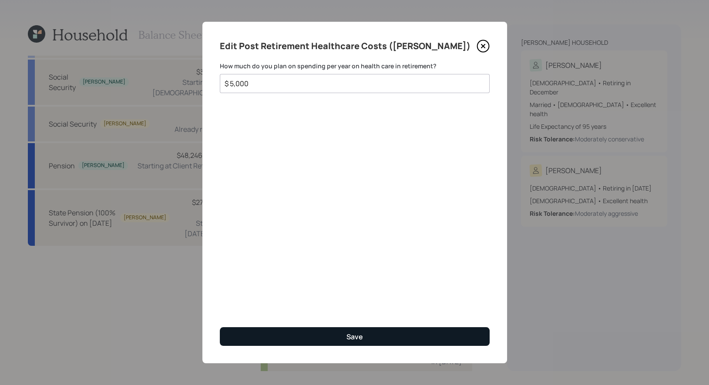
type input "$ 5,000"
click at [313, 337] on button "Save" at bounding box center [355, 336] width 270 height 19
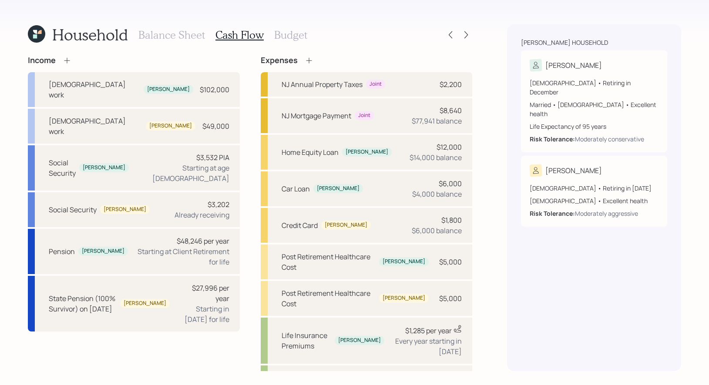
click at [283, 33] on h3 "Budget" at bounding box center [290, 35] width 33 height 13
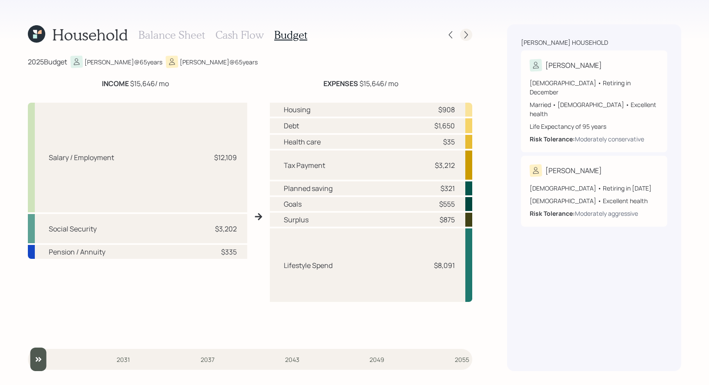
click at [470, 32] on icon at bounding box center [466, 34] width 9 height 9
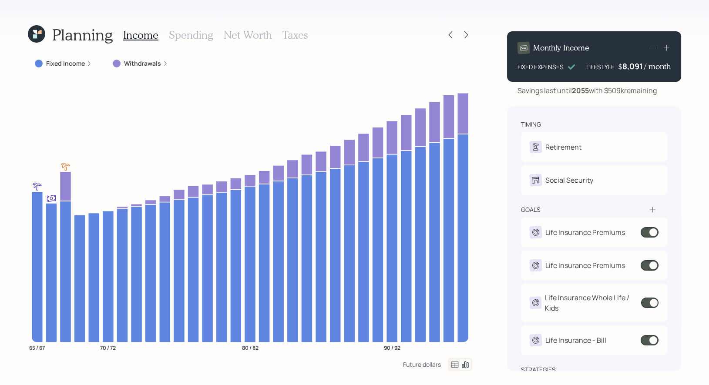
click at [122, 65] on div "Withdrawals" at bounding box center [140, 63] width 55 height 9
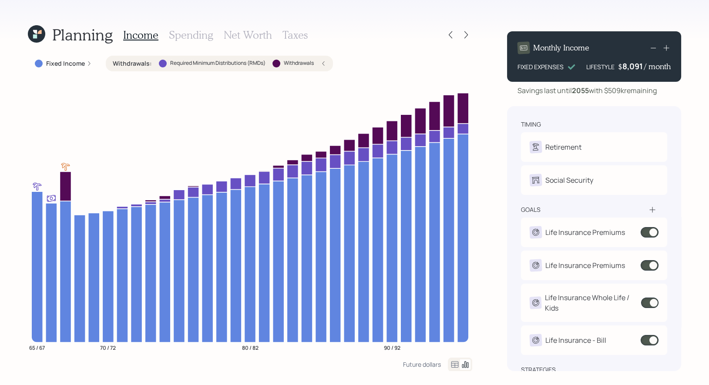
click at [233, 37] on h3 "Net Worth" at bounding box center [248, 35] width 48 height 13
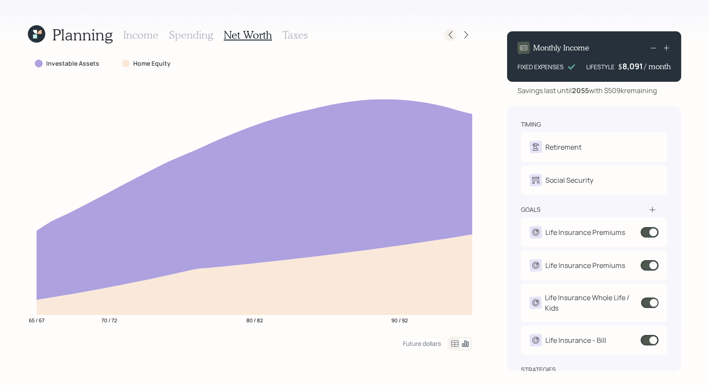
click at [450, 34] on icon at bounding box center [450, 34] width 3 height 7
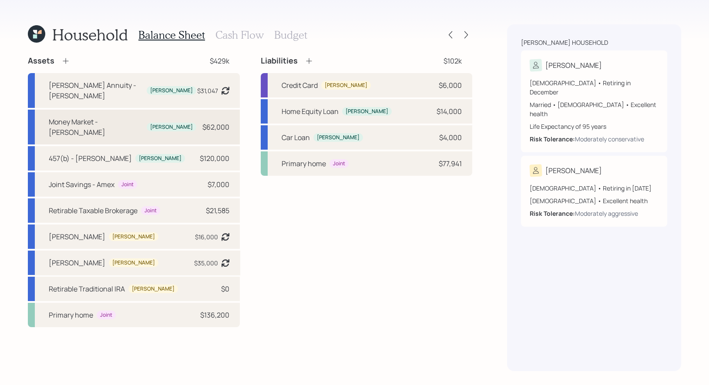
click at [179, 113] on div "Money Market - Michelle Michelle $62,000" at bounding box center [134, 127] width 212 height 35
select select "taxable"
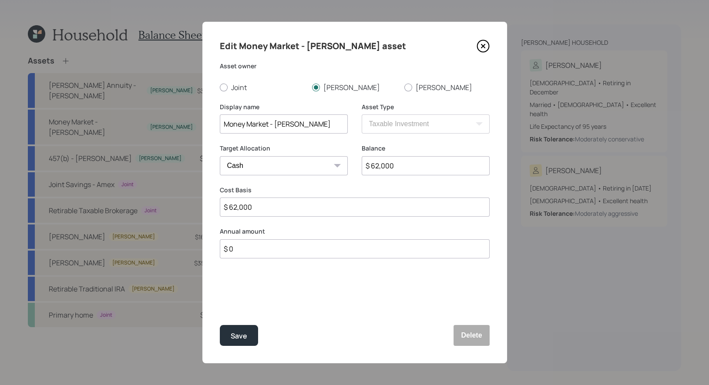
click at [407, 171] on input "$ 62,000" at bounding box center [426, 165] width 128 height 19
type input "$ 7"
type input "$ 71"
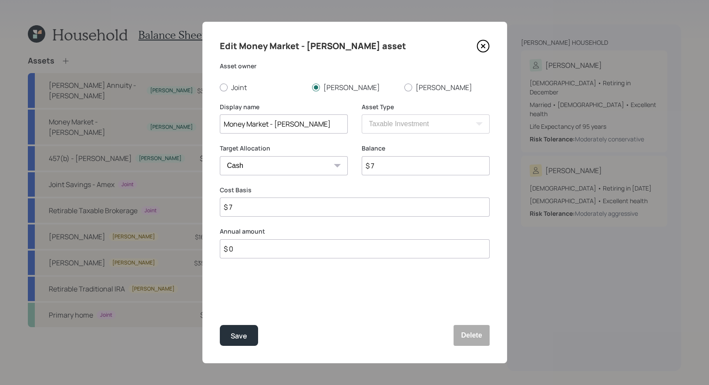
type input "$ 71"
type input "$ 710"
type input "$ 7,100"
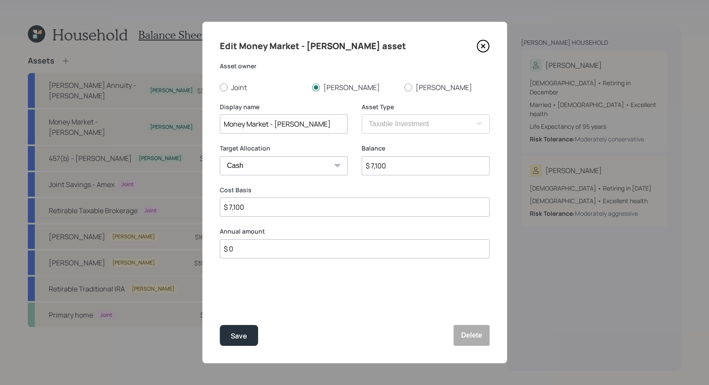
type input "$ 71,000"
click at [236, 337] on div "Save" at bounding box center [239, 336] width 17 height 12
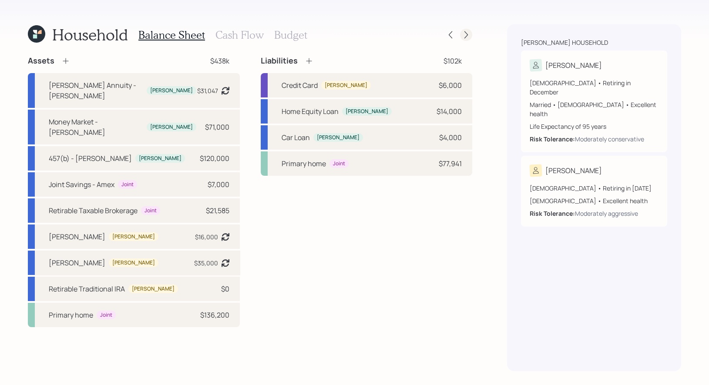
click at [468, 37] on icon at bounding box center [466, 34] width 9 height 9
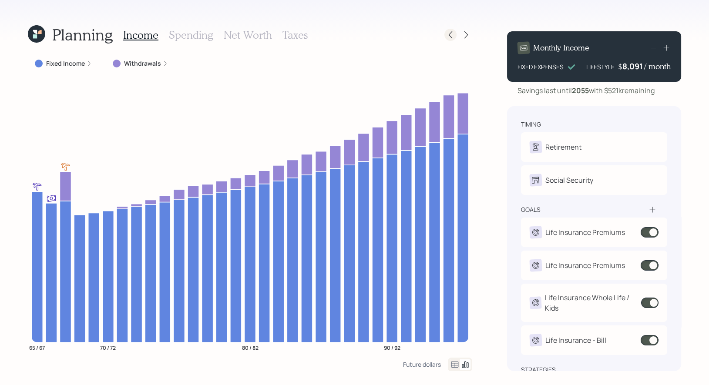
click at [450, 35] on icon at bounding box center [450, 34] width 9 height 9
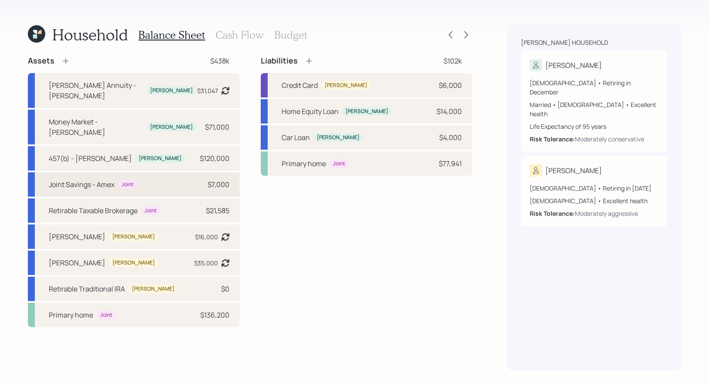
click at [174, 172] on div "Joint Savings - Amex Joint $7,000" at bounding box center [134, 184] width 212 height 24
select select "taxable"
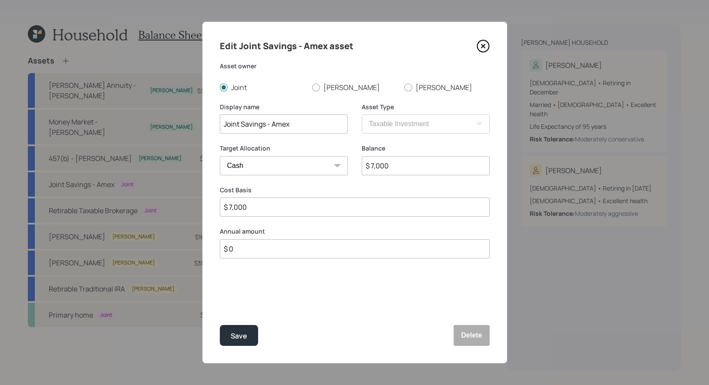
click at [403, 168] on input "$ 7,000" at bounding box center [426, 165] width 128 height 19
type input "$ 8"
type input "$ 86"
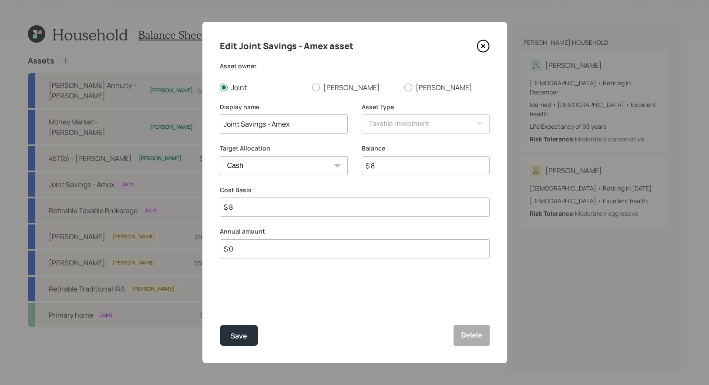
type input "$ 86"
type input "$ 865"
type input "$ 8,655"
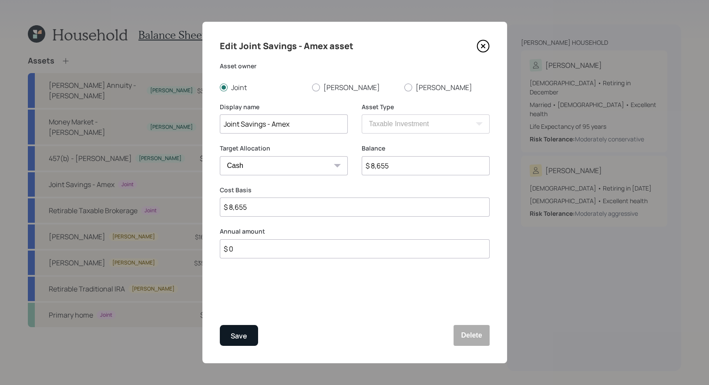
type input "$ 8,655"
click at [240, 334] on div "Save" at bounding box center [239, 336] width 17 height 12
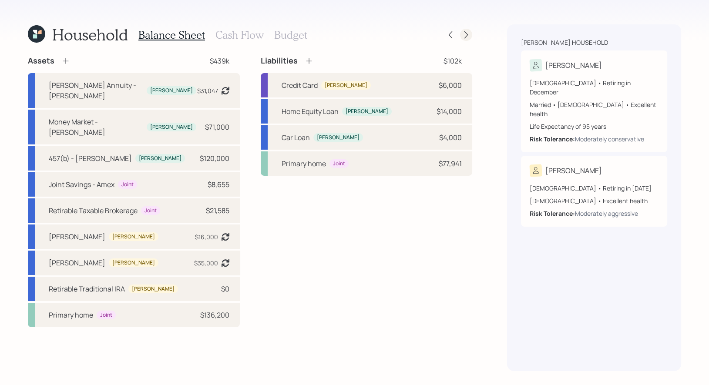
click at [468, 33] on icon at bounding box center [466, 34] width 9 height 9
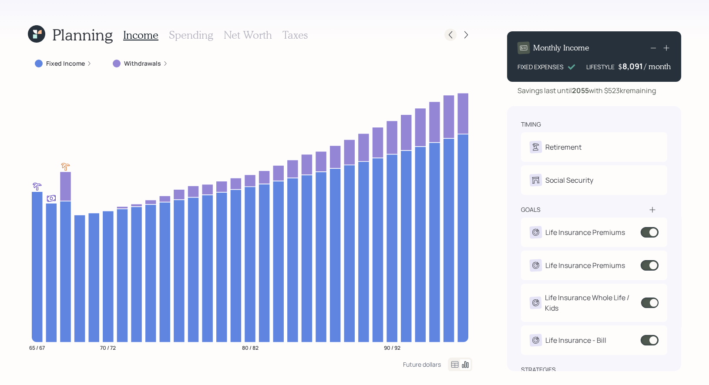
click at [451, 33] on icon at bounding box center [450, 34] width 3 height 7
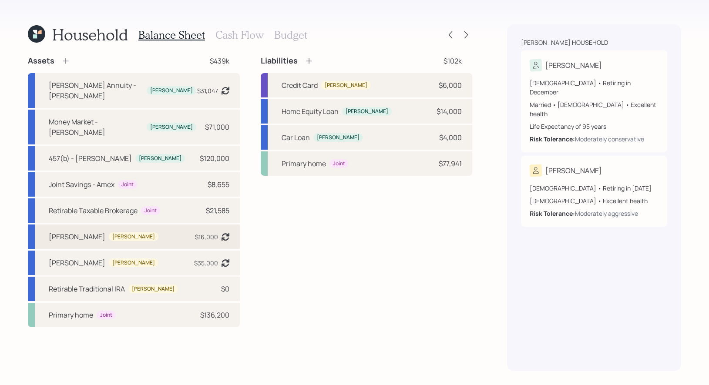
click at [146, 225] on div "IRA - Bill William $16,000 Asset balance last updated on 09-30-2024. Last year …" at bounding box center [134, 237] width 212 height 24
select select "ira"
select select "aggressive"
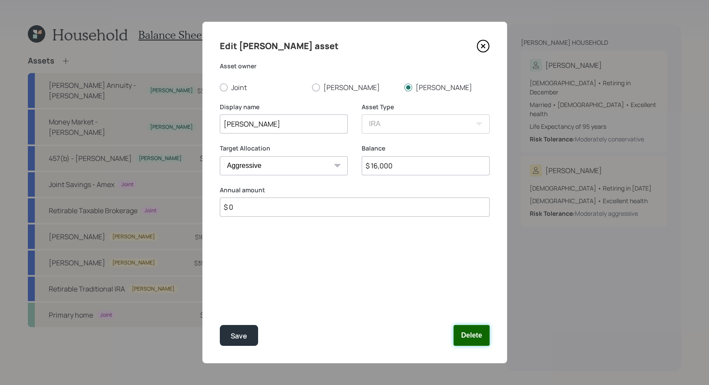
click at [475, 335] on button "Delete" at bounding box center [472, 335] width 36 height 21
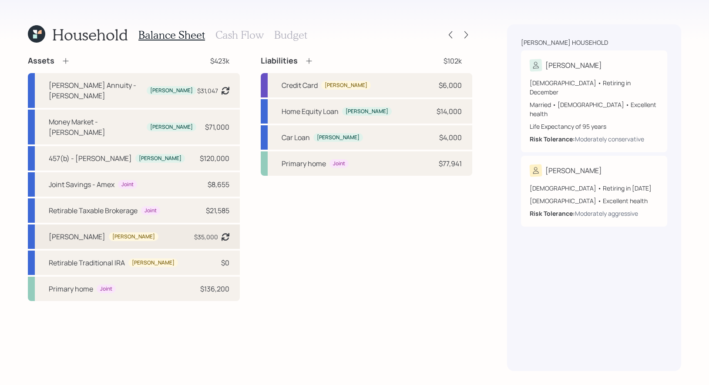
click at [150, 225] on div "IRA - Bill William $35,000 Asset balance last updated on 09-30-2024. Last year …" at bounding box center [134, 237] width 212 height 24
select select "ira"
select select "balanced"
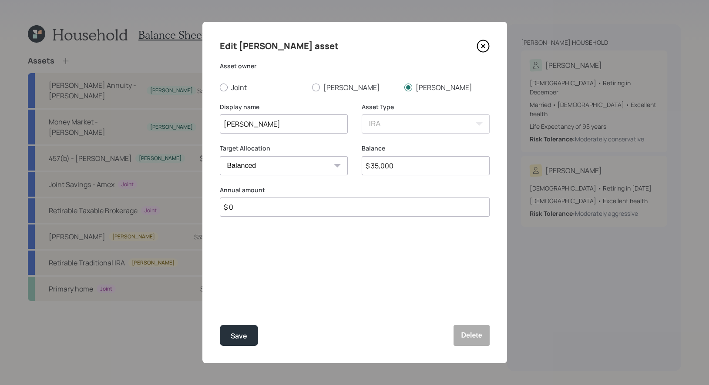
click at [401, 168] on input "$ 35,000" at bounding box center [426, 165] width 128 height 19
type input "$ 58,684"
click at [236, 333] on div "Save" at bounding box center [239, 336] width 17 height 12
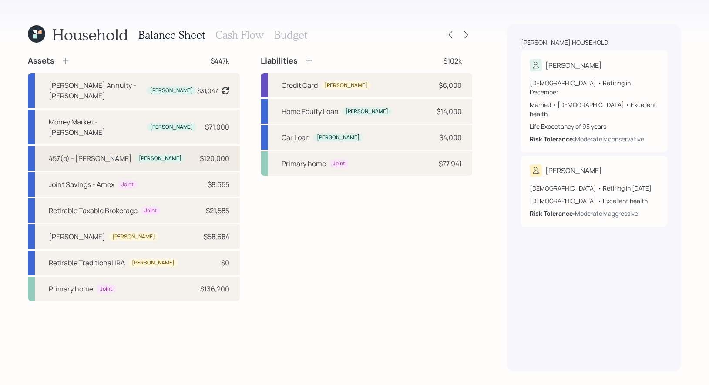
click at [71, 153] on div "457(b) - [PERSON_NAME]" at bounding box center [90, 158] width 83 height 10
select select "state_local_government_sponsored"
select select "balanced"
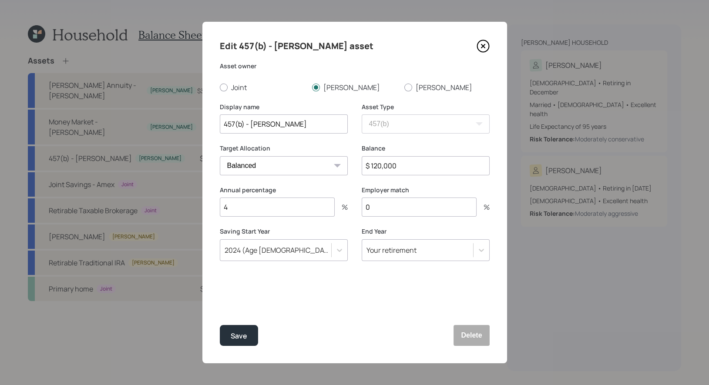
click at [411, 168] on input "$ 120,000" at bounding box center [426, 165] width 128 height 19
type input "$ 132,546"
click at [235, 333] on div "Save" at bounding box center [239, 336] width 17 height 12
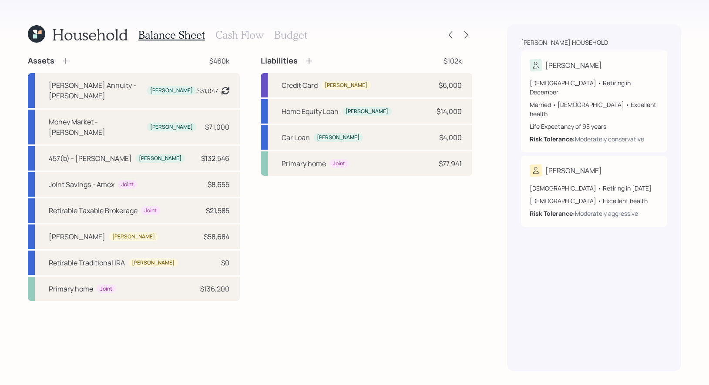
click at [237, 40] on h3 "Cash Flow" at bounding box center [240, 35] width 48 height 13
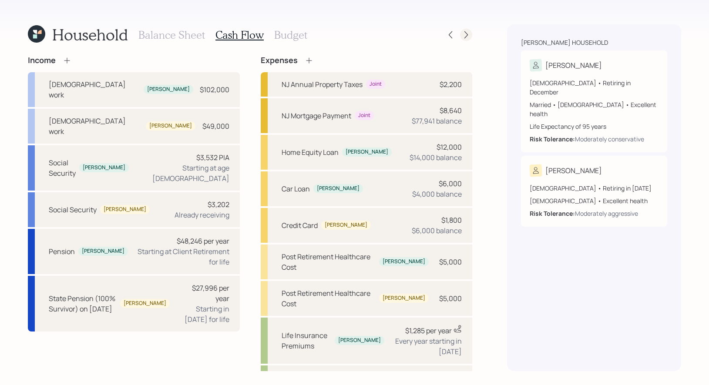
click at [467, 34] on icon at bounding box center [466, 34] width 3 height 7
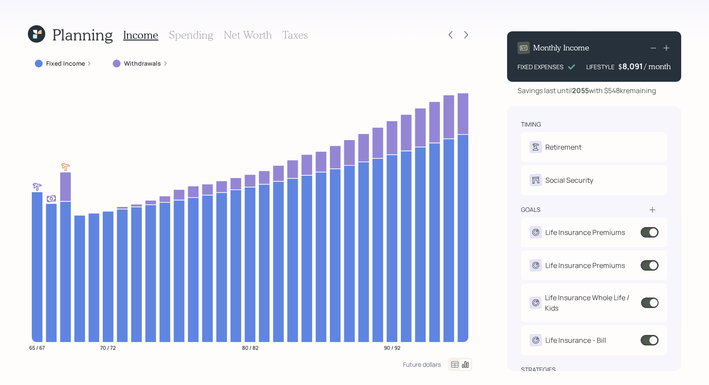
click at [298, 37] on h3 "Taxes" at bounding box center [295, 35] width 25 height 13
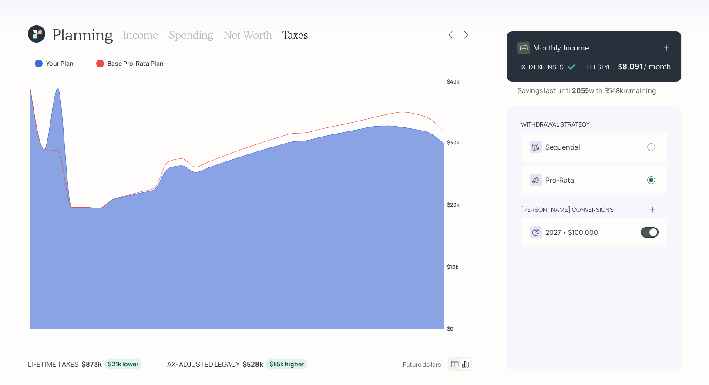
click at [128, 35] on h3 "Income" at bounding box center [140, 35] width 35 height 13
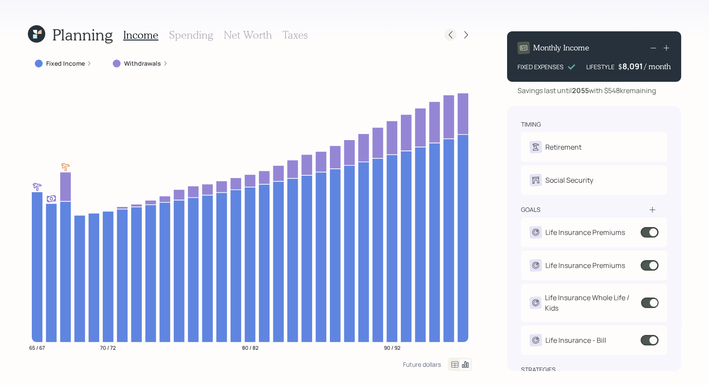
click at [453, 35] on icon at bounding box center [450, 34] width 9 height 9
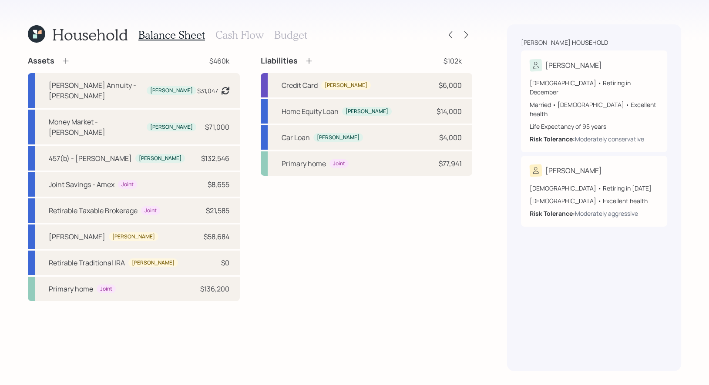
click at [289, 37] on h3 "Budget" at bounding box center [290, 35] width 33 height 13
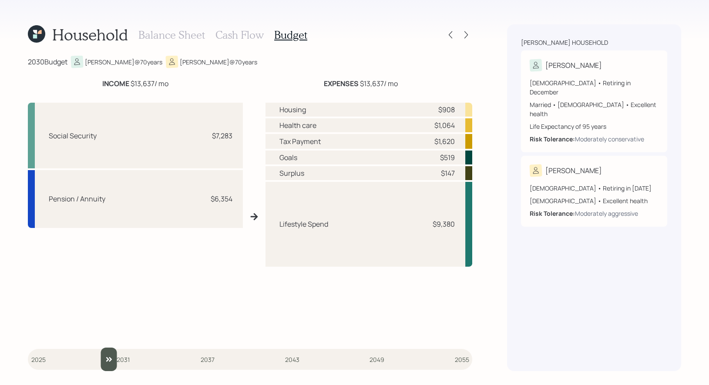
drag, startPoint x: 41, startPoint y: 355, endPoint x: 98, endPoint y: 355, distance: 56.2
click at [98, 355] on input "slider" at bounding box center [250, 360] width 445 height 24
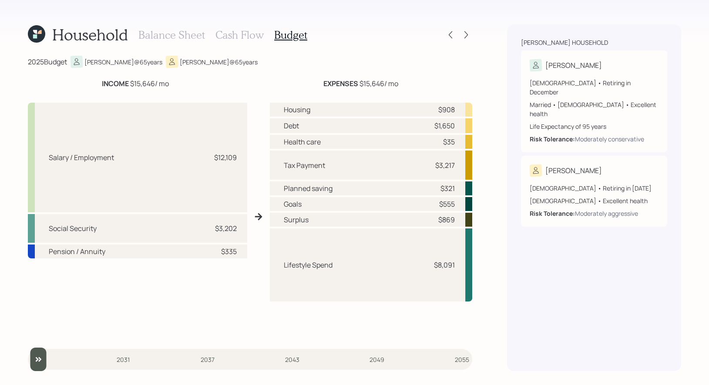
drag, startPoint x: 108, startPoint y: 357, endPoint x: 36, endPoint y: 359, distance: 71.9
click at [36, 359] on input "slider" at bounding box center [250, 360] width 445 height 24
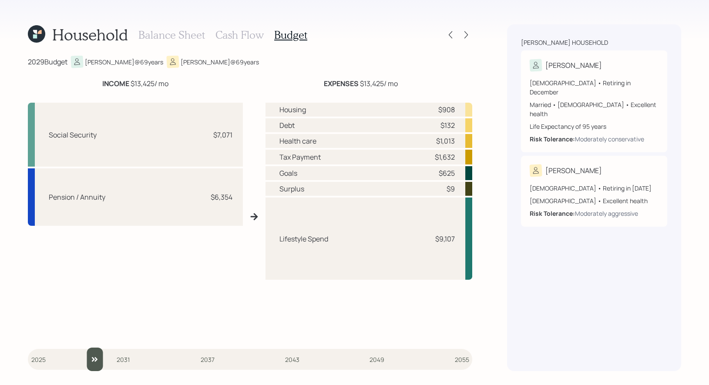
drag, startPoint x: 40, startPoint y: 359, endPoint x: 84, endPoint y: 358, distance: 43.5
click at [84, 358] on input "slider" at bounding box center [250, 360] width 445 height 24
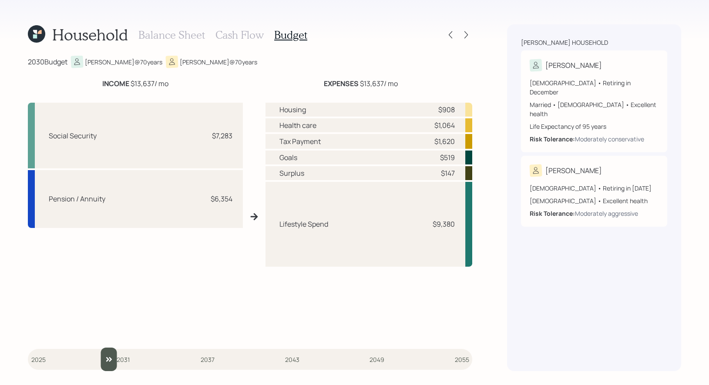
drag, startPoint x: 93, startPoint y: 360, endPoint x: 106, endPoint y: 360, distance: 13.1
type input "2030"
click at [106, 360] on input "slider" at bounding box center [250, 360] width 445 height 24
click at [184, 36] on h3 "Balance Sheet" at bounding box center [171, 35] width 67 height 13
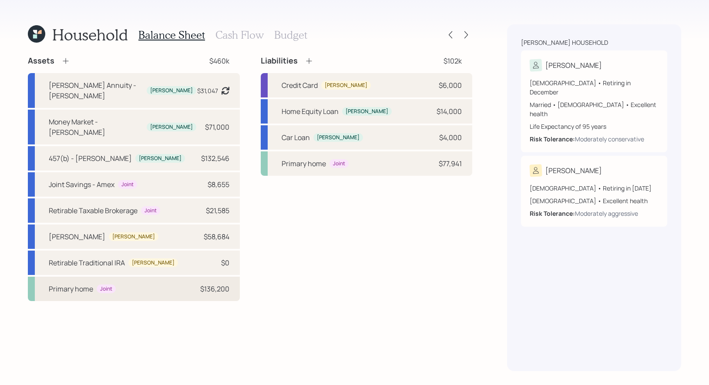
click at [108, 286] on div "Joint" at bounding box center [106, 289] width 12 height 7
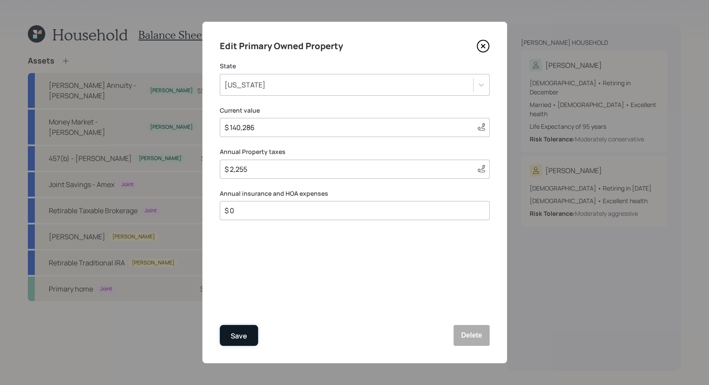
click at [237, 335] on div "Save" at bounding box center [239, 336] width 17 height 12
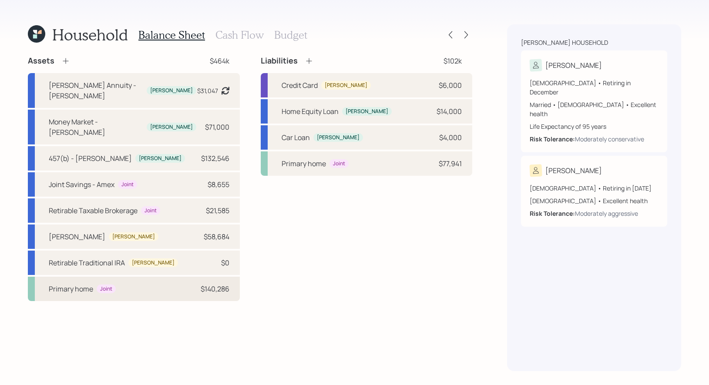
click at [163, 277] on div "Primary home Joint $140,286" at bounding box center [134, 289] width 212 height 24
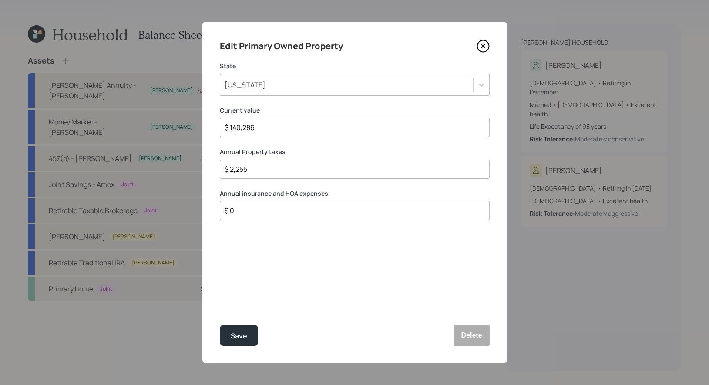
click at [260, 169] on input "$ 2,255" at bounding box center [351, 169] width 255 height 10
type input "$ 5,436"
click at [244, 209] on input "$ 0" at bounding box center [351, 210] width 255 height 10
type input "$ 2,000"
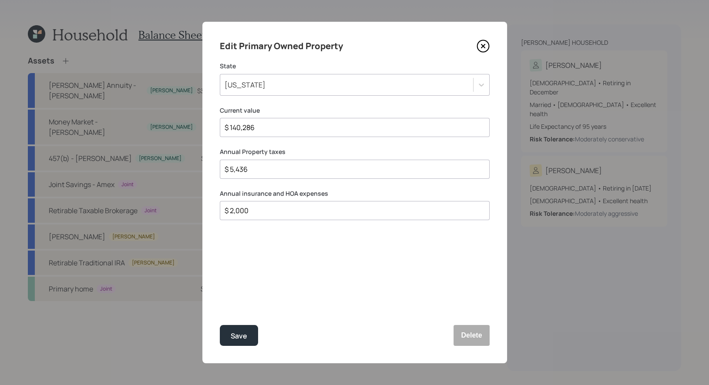
click at [232, 171] on input "$ 5,436" at bounding box center [351, 169] width 255 height 10
click at [239, 170] on input "$ 4,363" at bounding box center [351, 169] width 255 height 10
type input "$ 3,546"
click at [244, 332] on div "Save" at bounding box center [239, 336] width 17 height 12
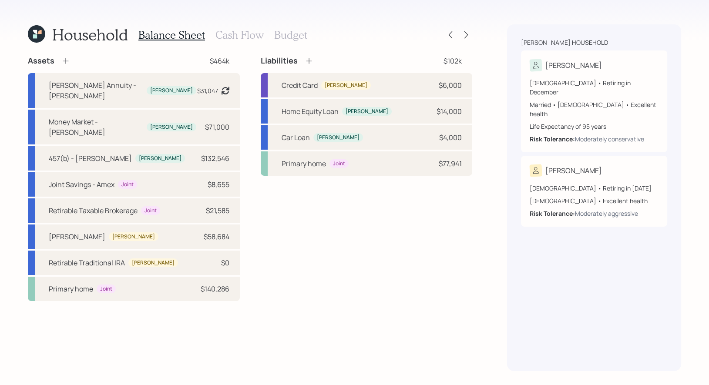
click at [287, 37] on h3 "Budget" at bounding box center [290, 35] width 33 height 13
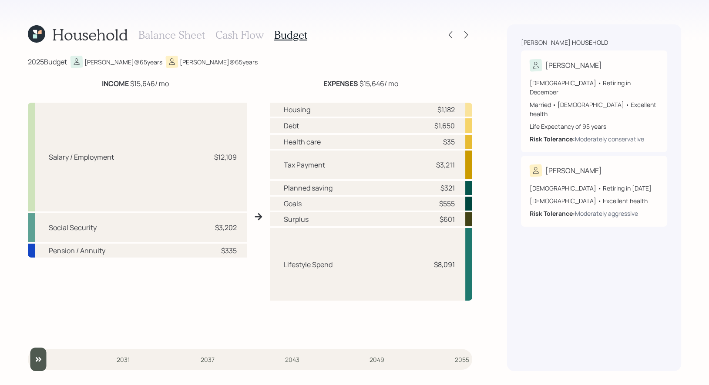
click at [38, 35] on icon at bounding box center [36, 34] width 24 height 24
